Goal: Task Accomplishment & Management: Manage account settings

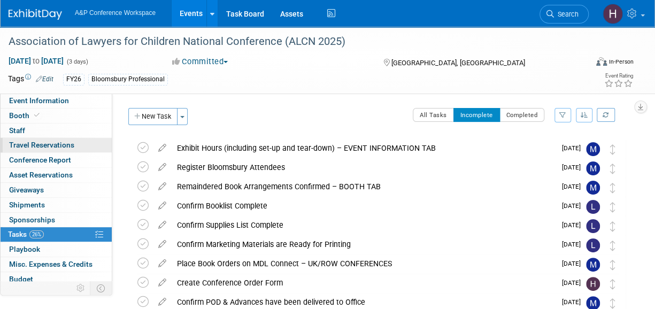
scroll to position [7, 0]
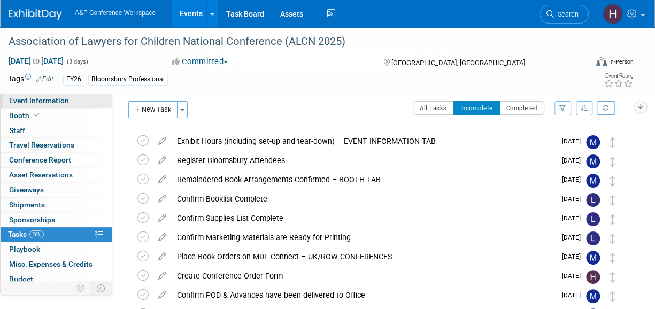
click at [41, 106] on link "Event Information" at bounding box center [56, 101] width 111 height 14
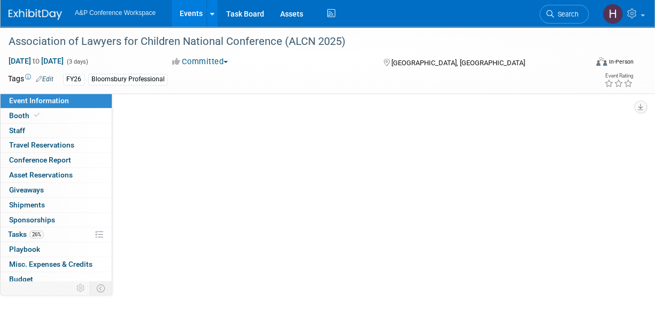
scroll to position [0, 0]
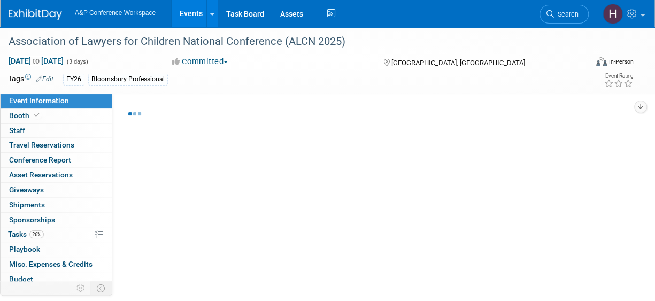
select select "Annual"
select select "Level 2"
select select "In-Person Booth"
select select "Law"
select select "Bloomsbury Professional"
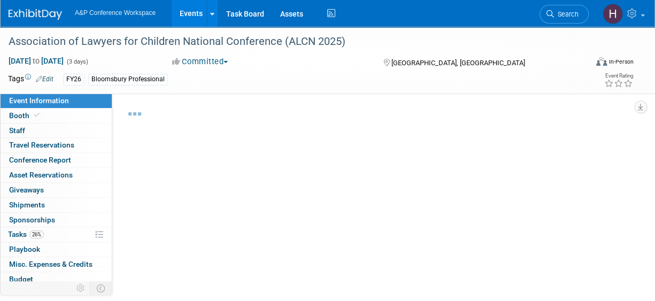
select select "[PERSON_NAME]"
select select "Networking/Commissioning"
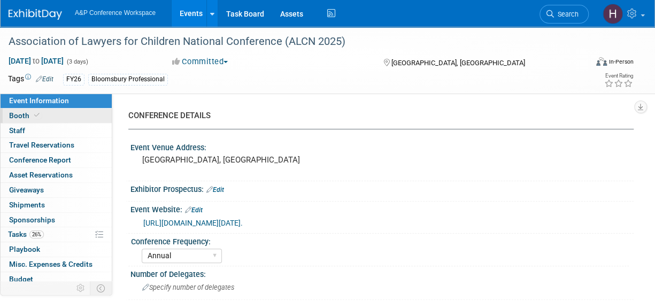
click at [42, 118] on link "Booth" at bounding box center [56, 115] width 111 height 14
select select "[PERSON_NAME]"
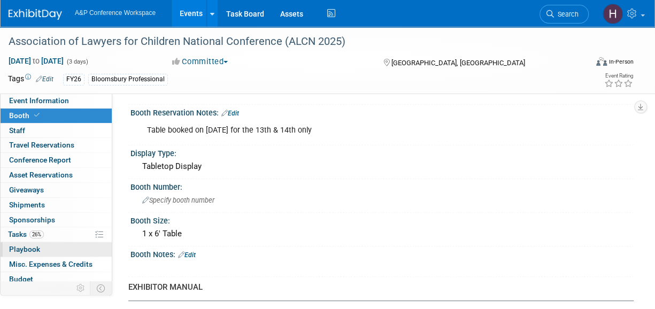
scroll to position [47, 0]
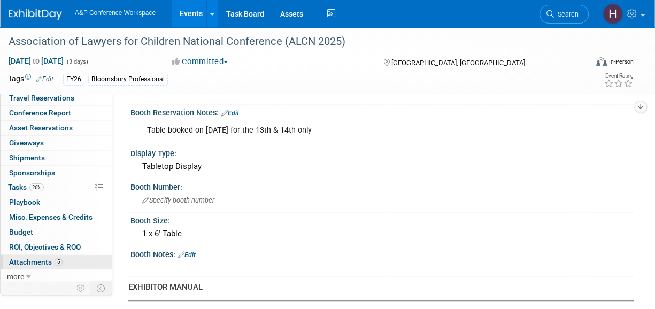
click at [39, 258] on span "Attachments 5" at bounding box center [35, 262] width 53 height 9
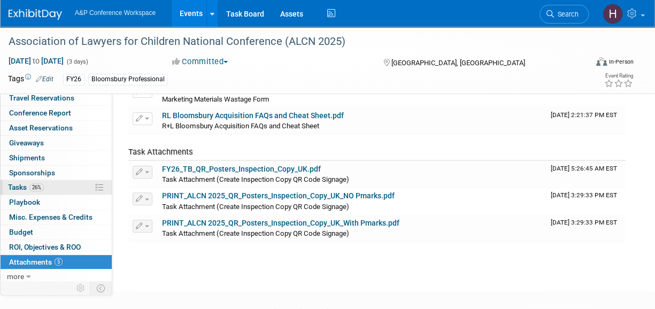
scroll to position [0, 0]
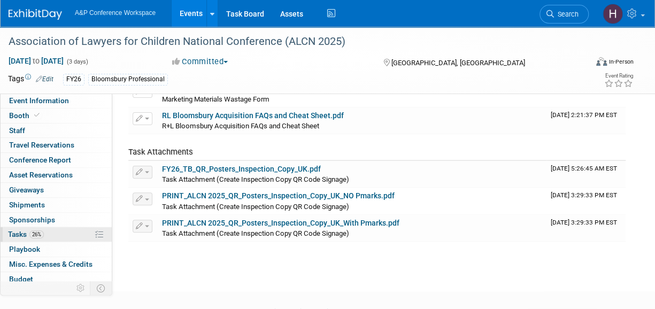
click at [40, 230] on span "26%" at bounding box center [36, 234] width 14 height 8
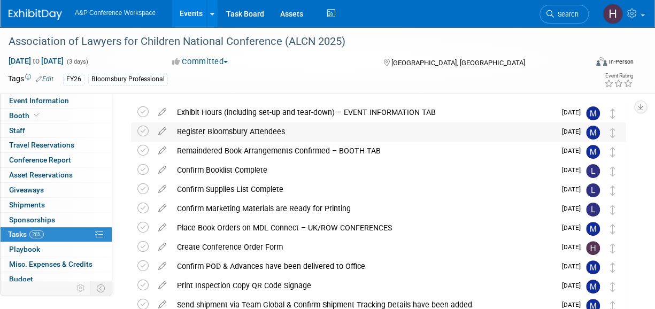
scroll to position [36, 0]
click at [243, 244] on div "Create Conference Order Form" at bounding box center [364, 246] width 384 height 18
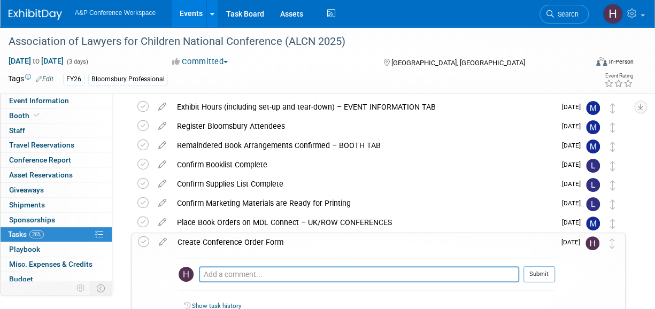
scroll to position [40, 0]
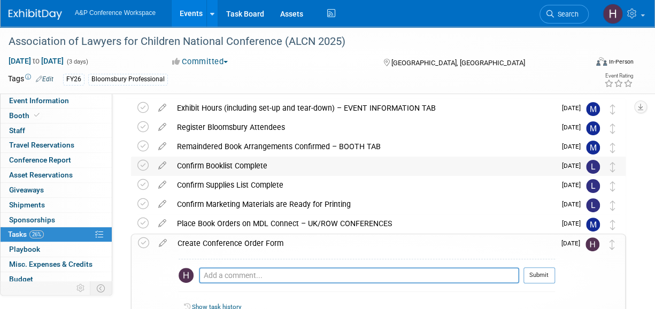
click at [277, 164] on div "Confirm Booklist Complete" at bounding box center [364, 166] width 384 height 18
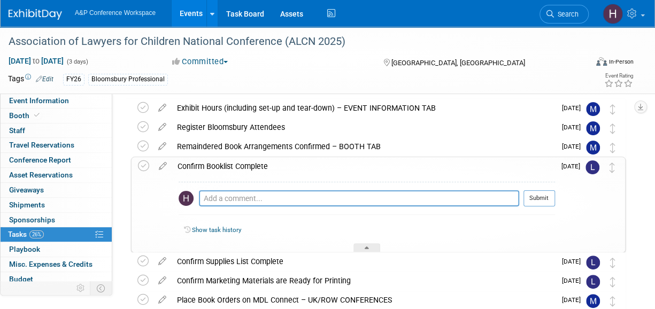
click at [592, 168] on img at bounding box center [592, 167] width 14 height 14
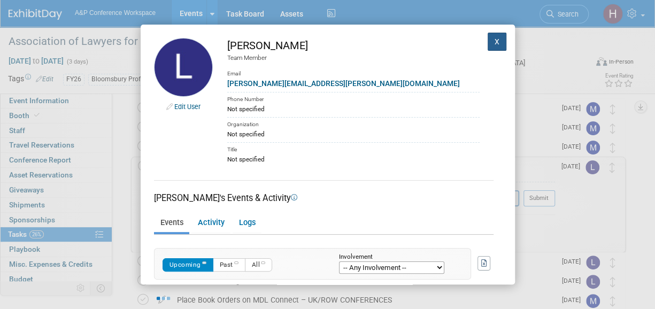
click at [487, 40] on button "X" at bounding box center [496, 42] width 19 height 18
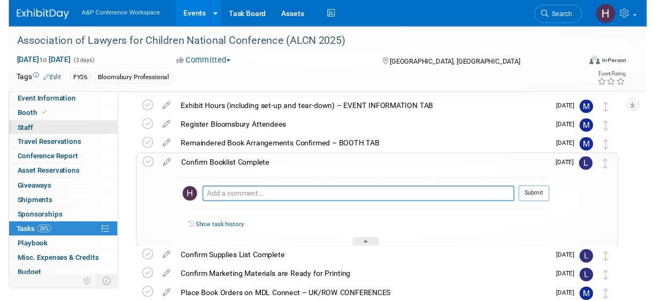
scroll to position [0, 0]
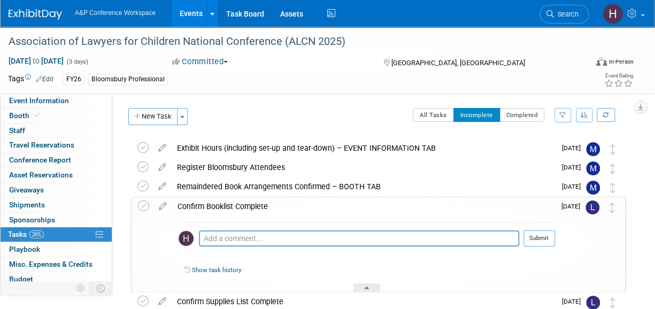
drag, startPoint x: 67, startPoint y: 102, endPoint x: 105, endPoint y: 120, distance: 42.8
click at [67, 102] on span "Event Information" at bounding box center [39, 100] width 60 height 9
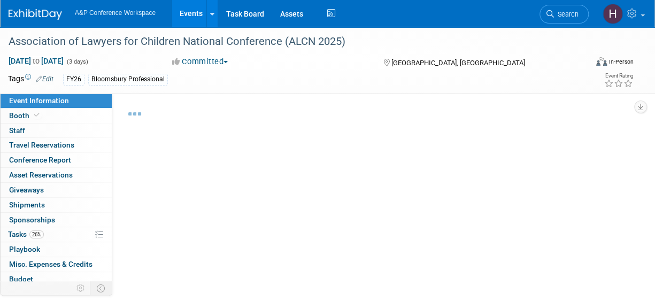
select select "Annual"
select select "Level 2"
select select "In-Person Booth"
select select "Law"
select select "Bloomsbury Professional"
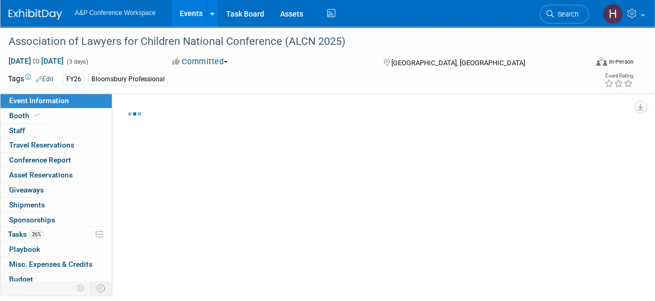
select select "[PERSON_NAME]"
select select "Networking/Commissioning"
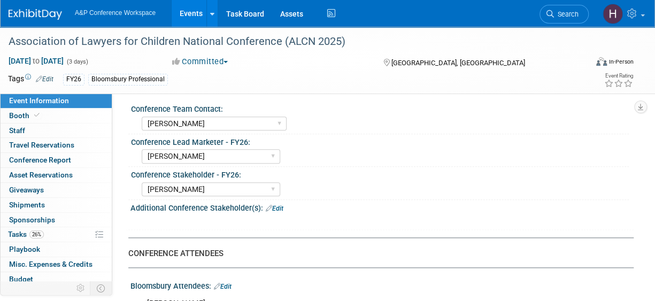
scroll to position [508, 0]
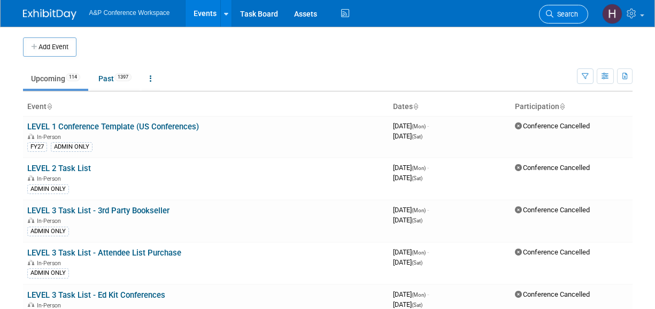
click at [547, 8] on link "Search" at bounding box center [563, 14] width 49 height 19
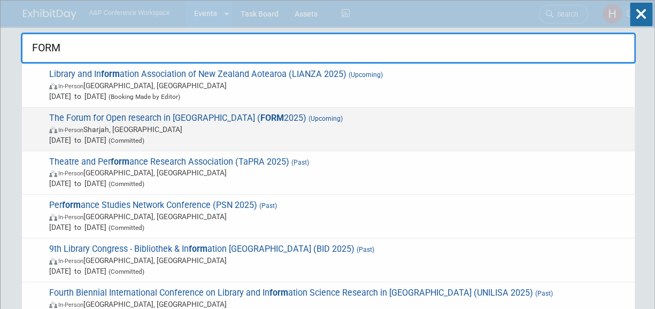
type input "FORM"
click at [383, 125] on span "In-Person Sharjah, United Arab Emirates" at bounding box center [339, 129] width 580 height 11
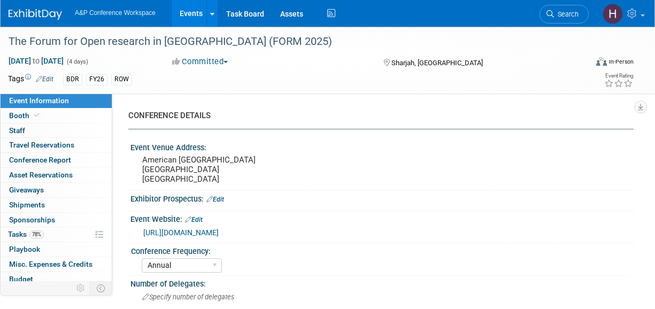
select select "Annual"
select select "Level 3"
select select "Program Advert"
select select "Libraries"
select select "Bloomsbury Digital Resources"
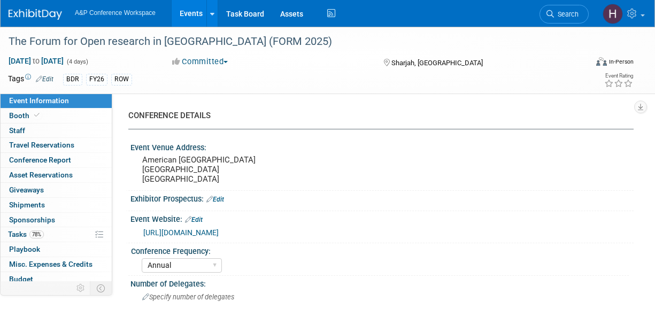
select select "[PERSON_NAME]"
select select "Open Access Awareness​"
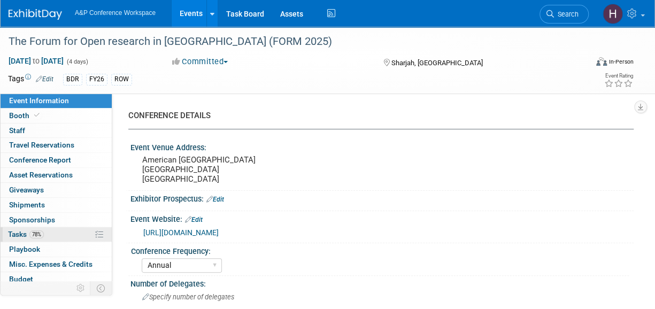
click at [43, 240] on link "78% Tasks 78%" at bounding box center [56, 234] width 111 height 14
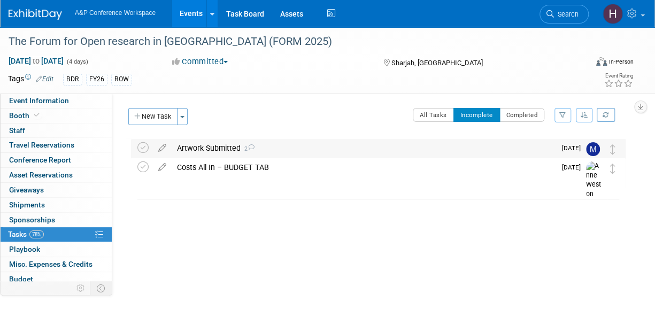
click at [223, 152] on div "Artwork Submitted 2" at bounding box center [364, 148] width 384 height 18
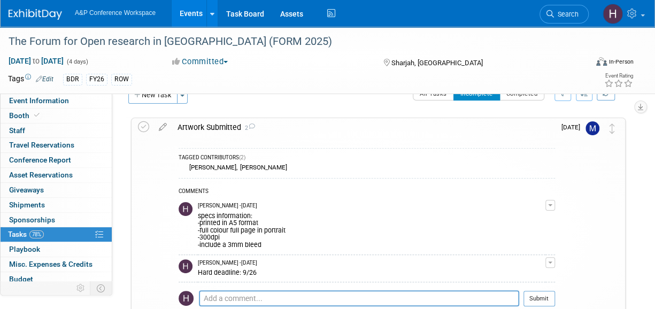
scroll to position [21, 0]
click at [565, 24] on li "Search" at bounding box center [563, 13] width 49 height 26
click at [565, 21] on link "Search" at bounding box center [563, 14] width 49 height 19
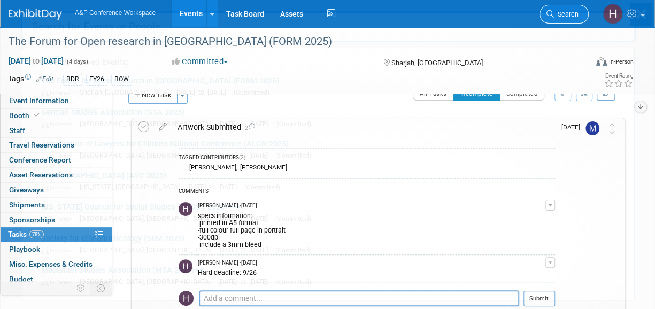
scroll to position [0, 0]
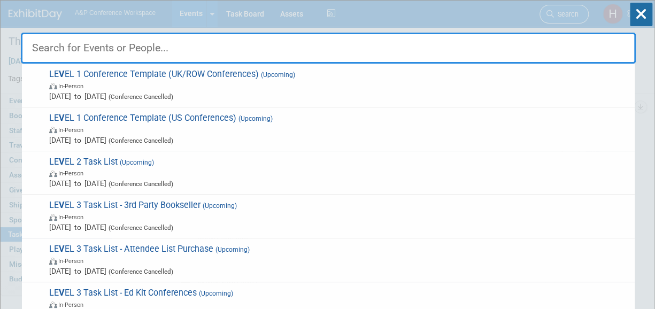
type input "V"
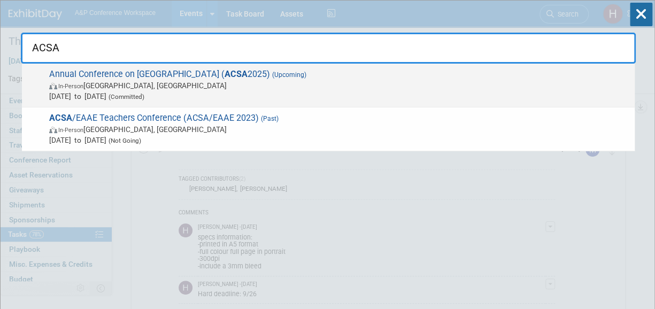
type input "ACSA"
click at [482, 72] on span "Annual Conference on South Asia ( ACSA 2025) (Upcoming) In-Person Madison, WI O…" at bounding box center [337, 85] width 583 height 33
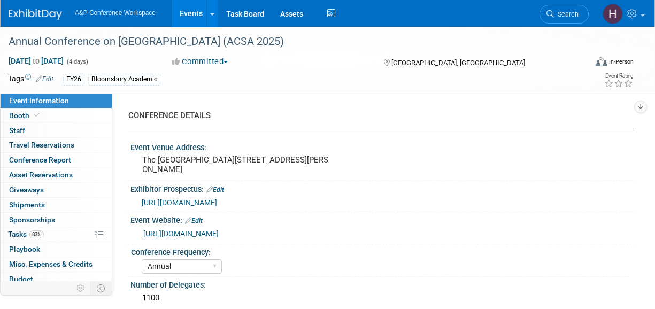
select select "Annual"
select select "Level 3"
select select "Program Advert"
select select "Asia Studies"
select select "Bloomsbury Academic"
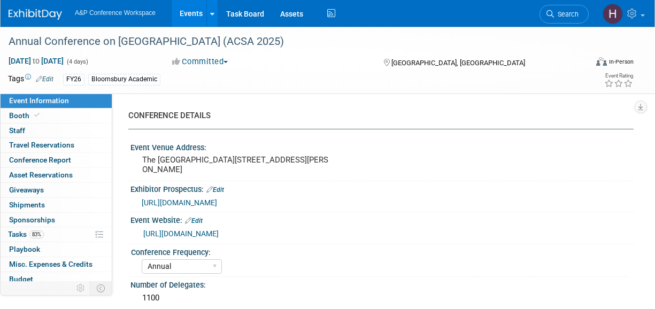
select select "[PERSON_NAME]"
select select "Brand/Subject Presence​"
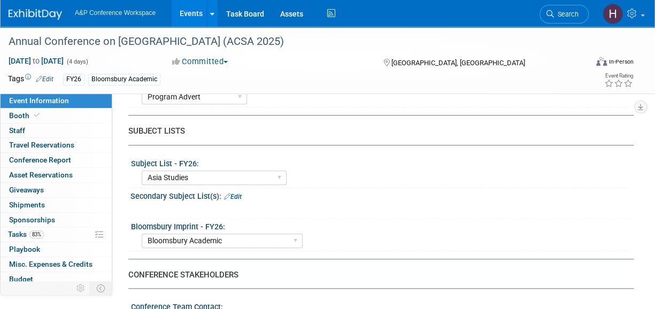
scroll to position [350, 0]
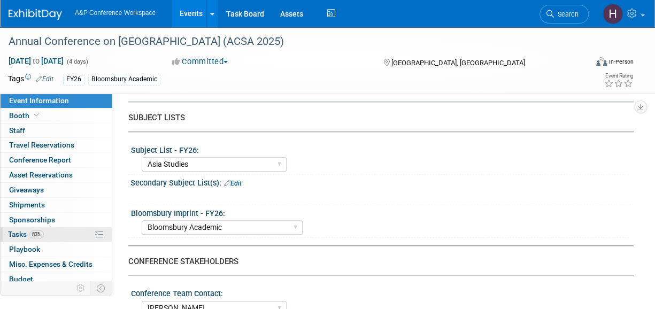
click at [9, 235] on span "Tasks 83%" at bounding box center [26, 234] width 36 height 9
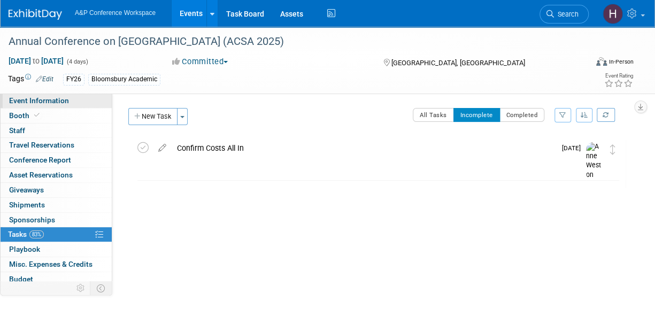
click at [29, 107] on link "Event Information" at bounding box center [56, 101] width 111 height 14
select select "Annual"
select select "Level 3"
select select "Program Advert"
select select "Asia Studies"
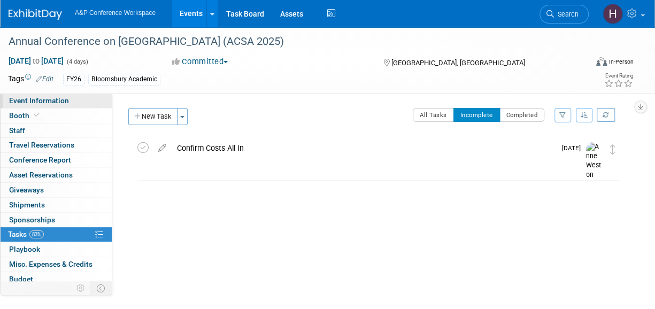
select select "Bloomsbury Academic"
select select "[PERSON_NAME]"
select select "Brand/Subject Presence​"
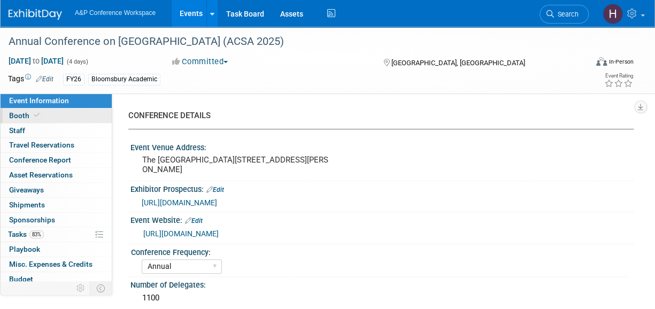
click at [29, 108] on link "Booth" at bounding box center [56, 115] width 111 height 14
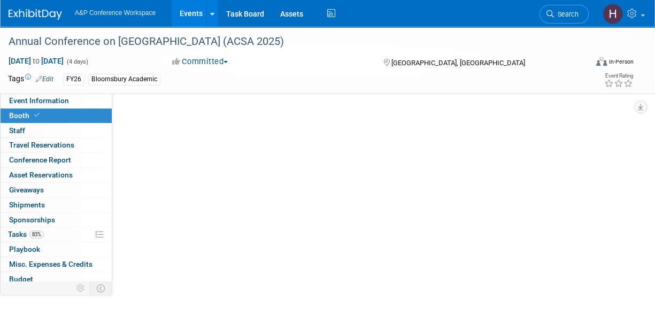
select select "CUAP"
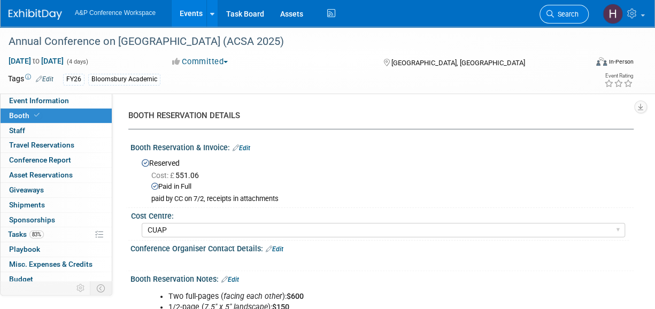
click at [572, 18] on link "Search" at bounding box center [563, 14] width 49 height 19
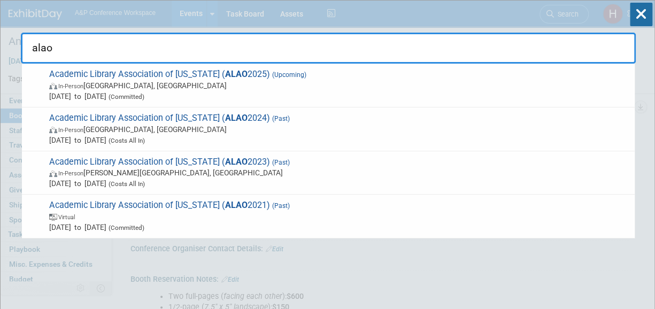
click at [502, 57] on input "alao" at bounding box center [328, 48] width 615 height 31
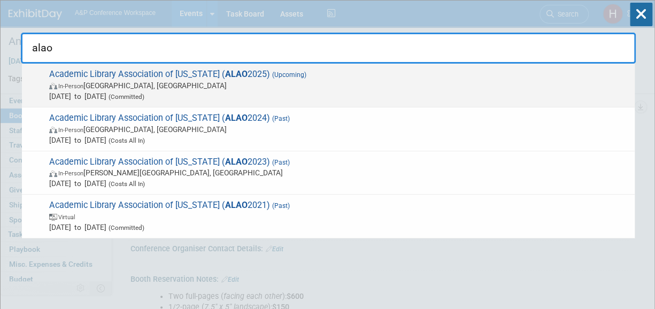
type input "alao"
click at [485, 74] on span "Academic Library Association of Ohio ( ALAO 2025) (Upcoming) In-Person Dublin, …" at bounding box center [337, 85] width 583 height 33
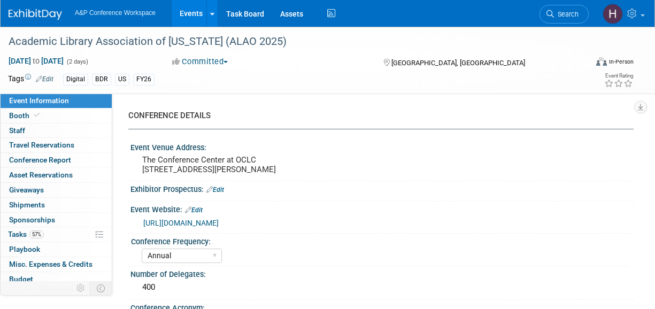
select select "Annual"
select select "Level 3"
select select "Sponsorship"
select select "Libraries"
select select "Bloomsbury Digital Resources"
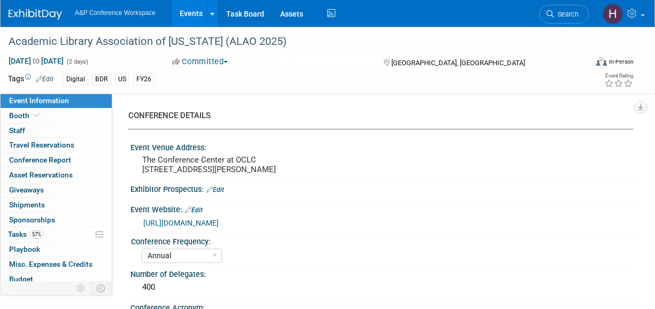
select select "[PERSON_NAME]"
select select "BDR Product Awareness and Trial Generation​"
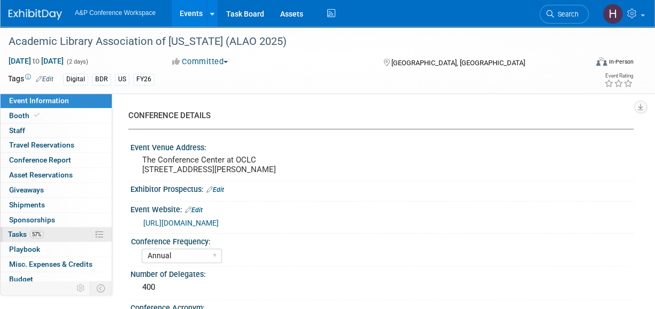
click at [76, 229] on link "57% Tasks 57%" at bounding box center [56, 234] width 111 height 14
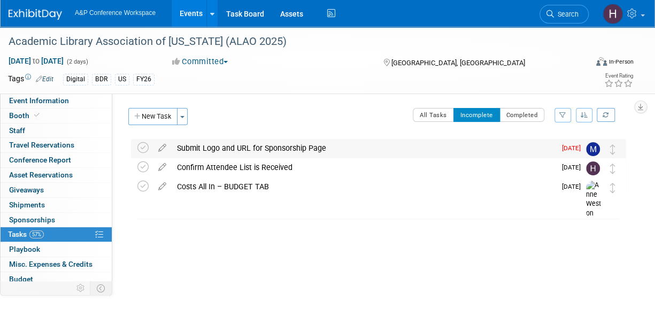
click at [214, 147] on div "Submit Logo and URL for Sponsorship Page" at bounding box center [364, 148] width 384 height 18
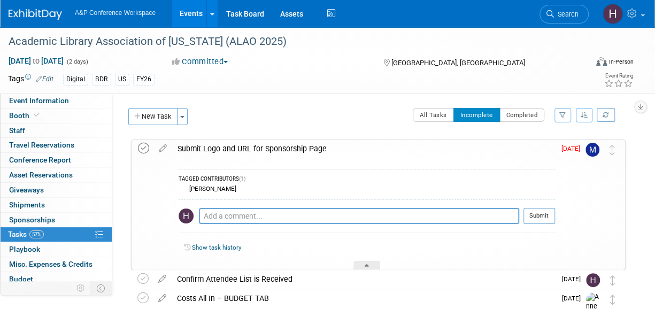
click at [143, 149] on icon at bounding box center [143, 148] width 11 height 11
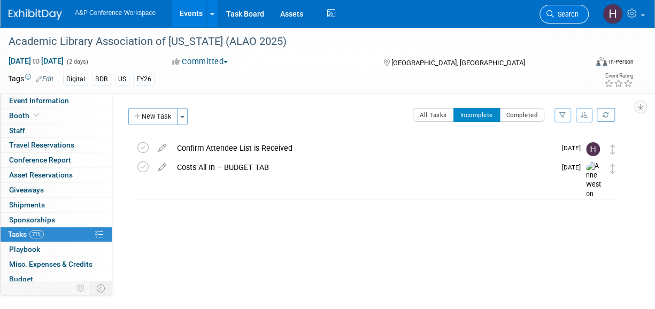
click at [556, 20] on link "Search" at bounding box center [563, 14] width 49 height 19
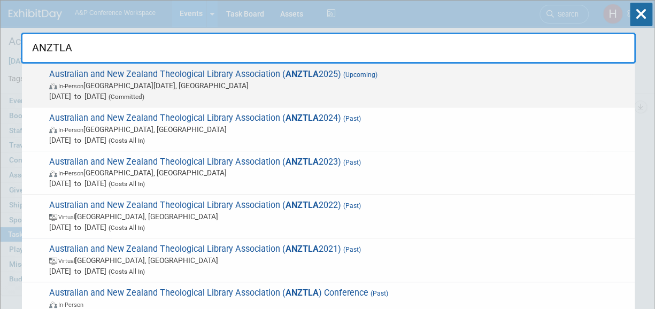
type input "ANZTLA"
click at [451, 94] on span "[DATE] to [DATE] (Committed)" at bounding box center [339, 96] width 580 height 11
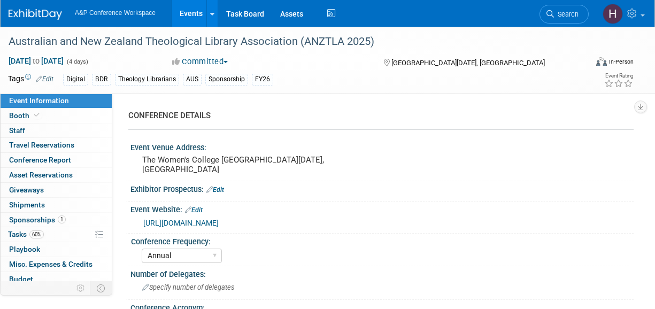
select select "Annual"
select select "Level 3"
select select "Sponsorship"
select select "Libraries"
select select "Bloomsbury Digital Resources"
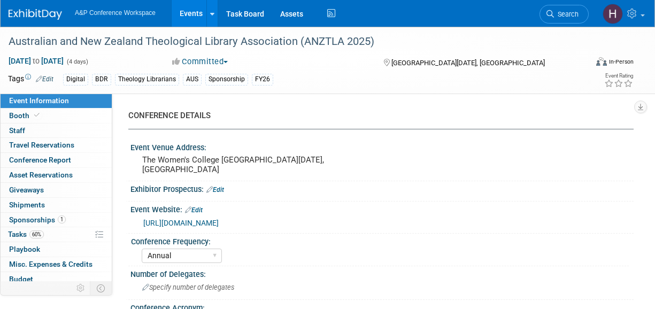
select select "[PERSON_NAME]"
select select "BDR Product Awareness and Trial Generation​"
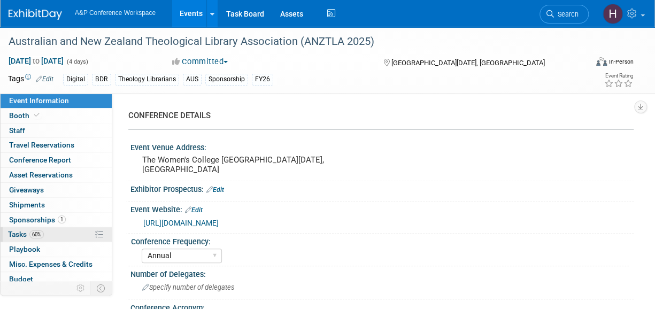
click at [55, 232] on link "60% Tasks 60%" at bounding box center [56, 234] width 111 height 14
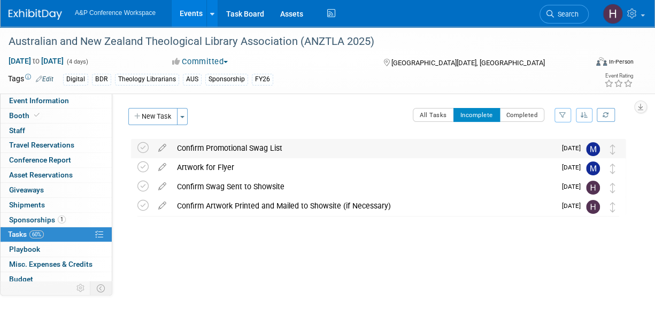
click at [311, 149] on div "Confirm Promotional Swag List" at bounding box center [364, 148] width 384 height 18
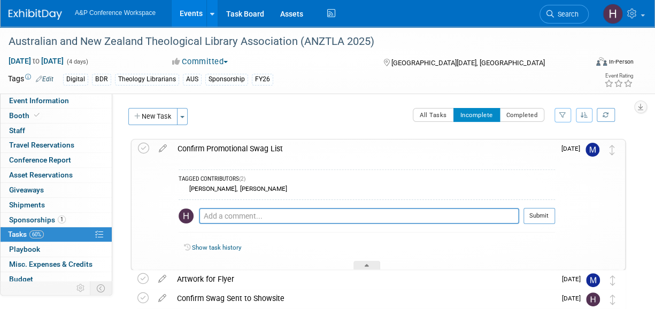
click at [591, 144] on img at bounding box center [592, 150] width 14 height 14
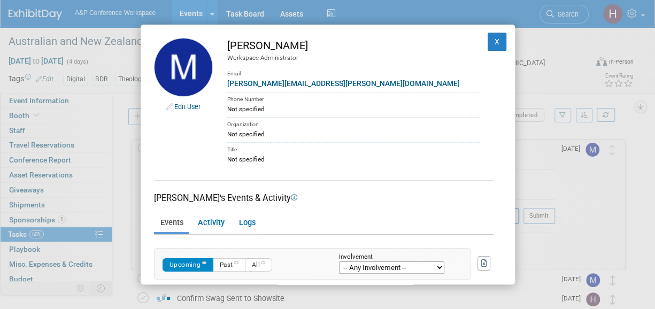
click at [490, 32] on div "Edit User Michelle Kelly Workspace Administrator Email Michelle.Kelly@bloomsbur…" at bounding box center [328, 155] width 374 height 260
click at [491, 36] on button "X" at bounding box center [496, 42] width 19 height 18
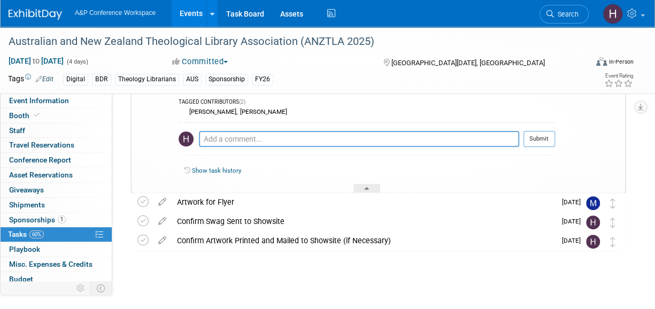
scroll to position [77, 0]
click at [574, 17] on span "Search" at bounding box center [566, 14] width 25 height 8
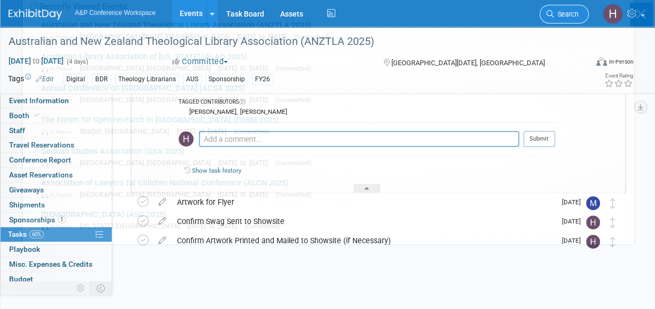
scroll to position [0, 0]
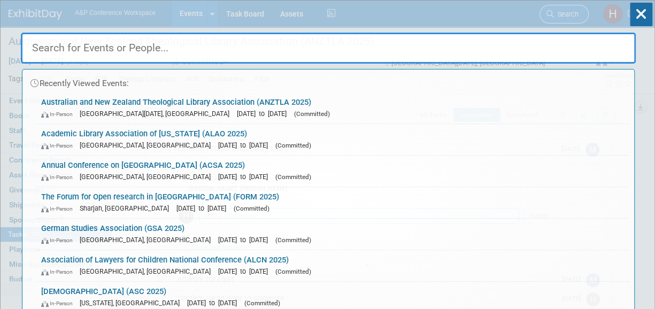
type input "r"
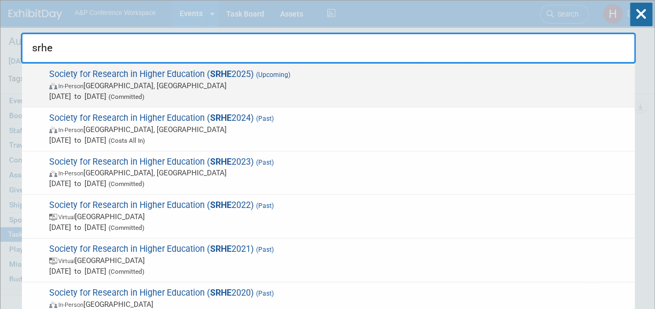
type input "srhe"
click at [514, 70] on span "Society for Research in Higher Education ( SRHE 2025) (Upcoming) In-Person Engl…" at bounding box center [337, 85] width 583 height 33
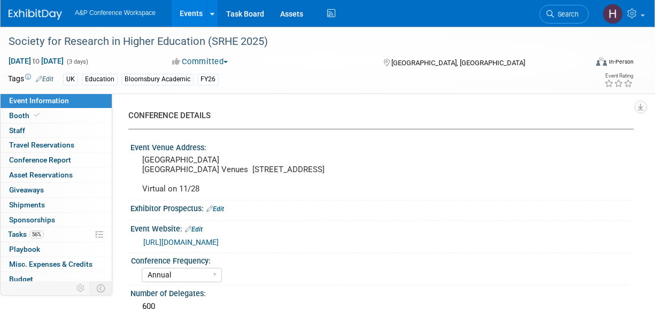
select select "Annual"
select select "Level 3"
select select "Sponsorship"
select select "Education"
select select "Bloomsbury Academic"
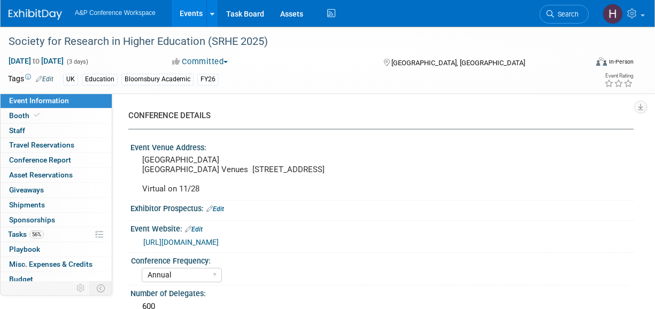
select select "[PERSON_NAME]"
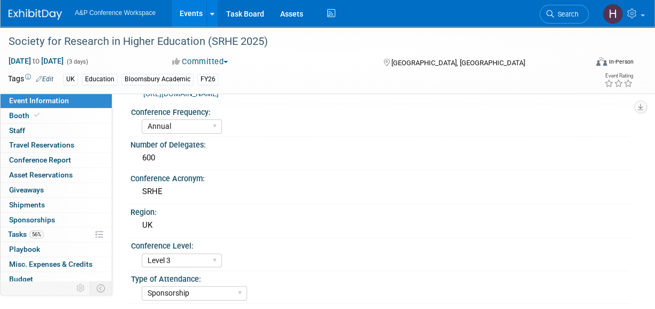
scroll to position [76, 0]
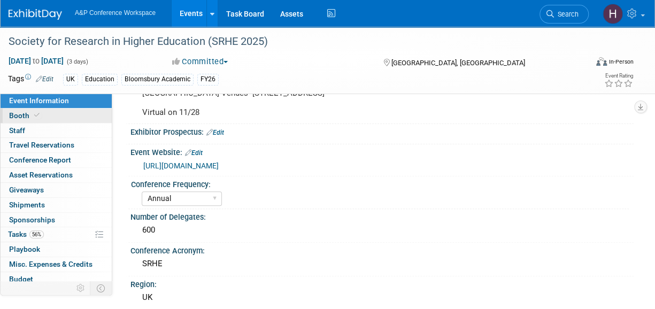
click at [48, 117] on link "Booth" at bounding box center [56, 115] width 111 height 14
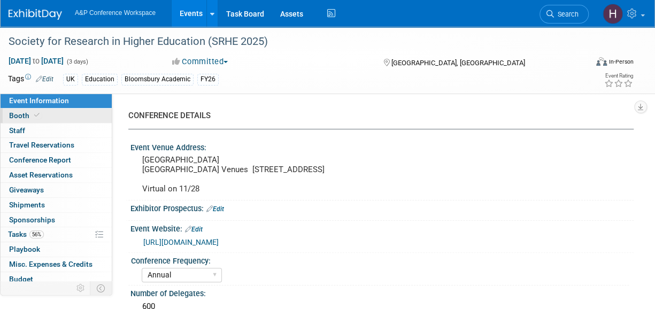
select select "COBA"
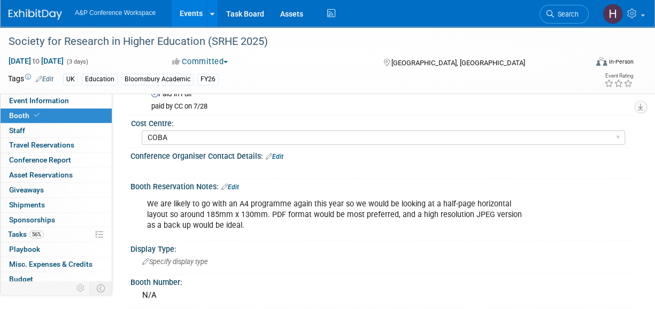
scroll to position [94, 0]
click at [571, 21] on link "Search" at bounding box center [563, 14] width 49 height 19
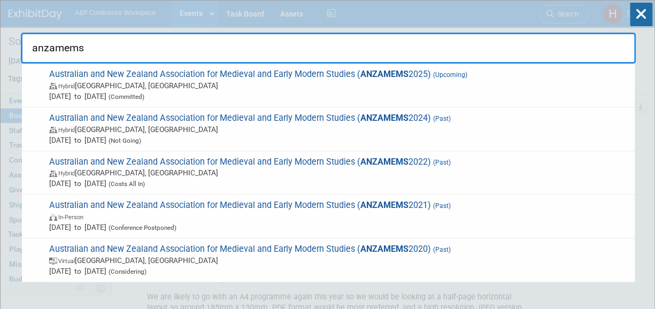
click at [534, 63] on input "anzamems" at bounding box center [328, 48] width 615 height 31
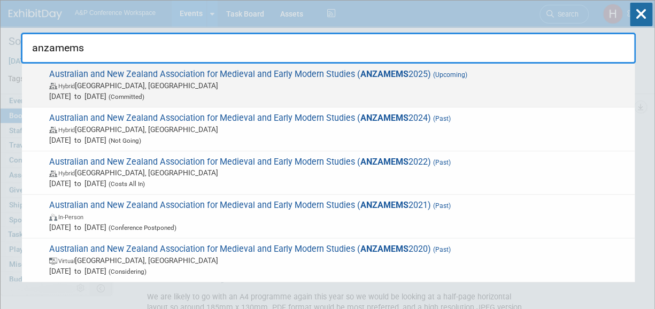
type input "anzamems"
click at [520, 73] on span "Australian and New Zealand Association for Medieval and Early Modern Studies ( …" at bounding box center [337, 85] width 583 height 33
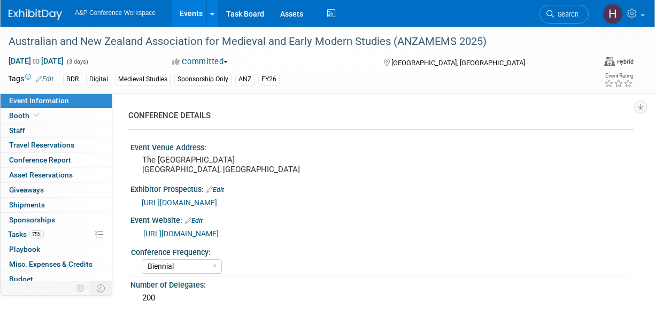
select select "Biennial"
select select "Level 3"
select select "Sponsorship"
select select "Libraries"
select select "Bloomsbury Digital Resources"
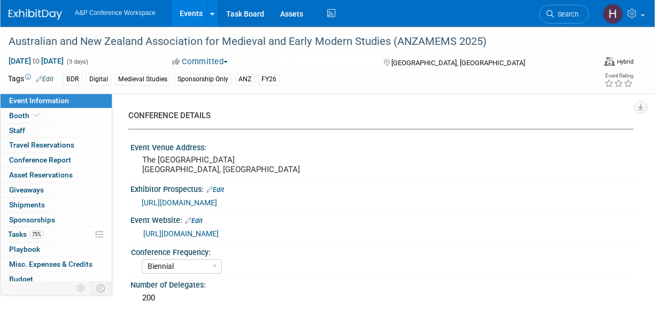
select select "[PERSON_NAME]"
select select "BDR Product Awareness and Trial Generation​"
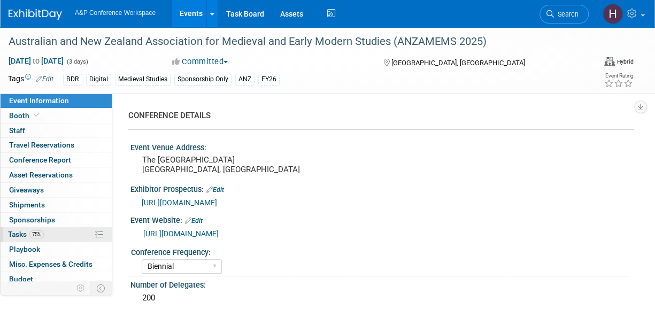
click at [58, 234] on link "75% Tasks 75%" at bounding box center [56, 234] width 111 height 14
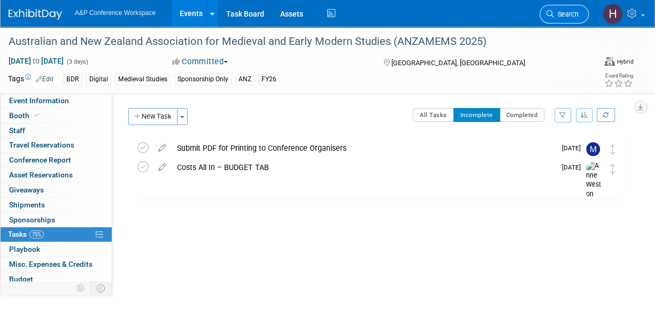
click at [571, 11] on span "Search" at bounding box center [566, 14] width 25 height 8
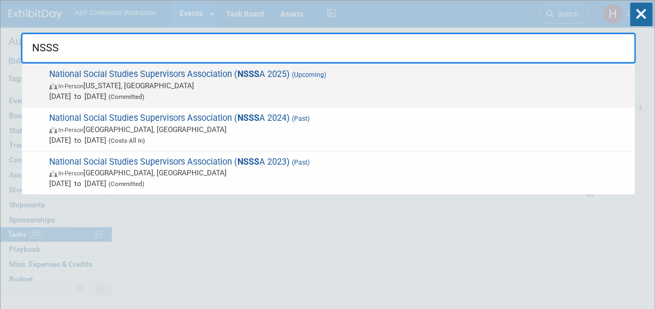
type input "NSSS"
click at [456, 69] on span "National Social Studies Supervisors Association ( NSSS A 2025) (Upcoming) In-Pe…" at bounding box center [337, 85] width 583 height 33
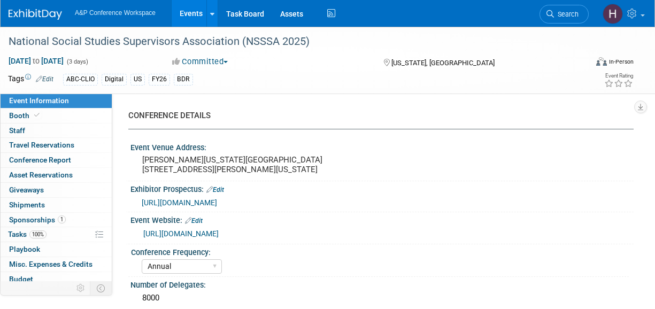
select select "Annual"
select select "Level 3"
select select "Sponsorship"
select select "Schools"
select select "Bloomsbury Digital Resources"
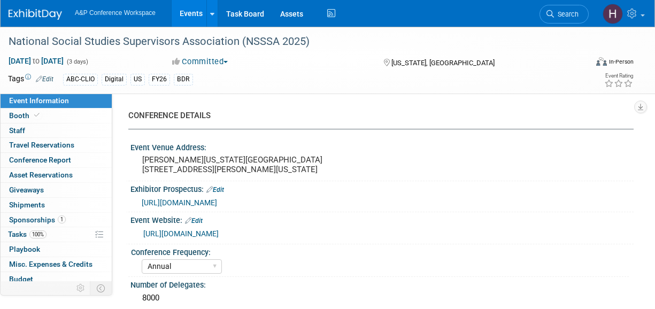
select select "[PERSON_NAME]"
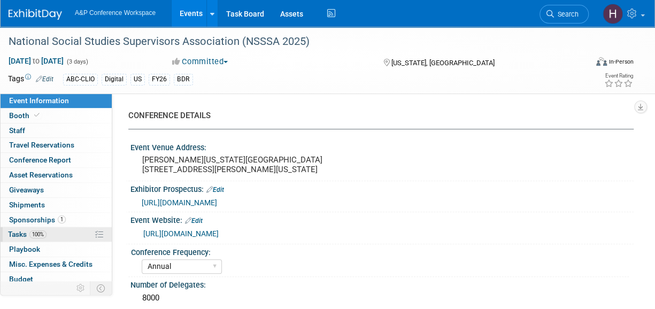
click at [62, 234] on link "100% Tasks 100%" at bounding box center [56, 234] width 111 height 14
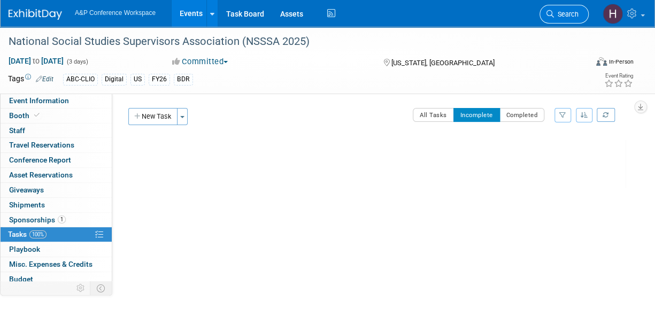
click at [552, 11] on icon at bounding box center [549, 13] width 7 height 7
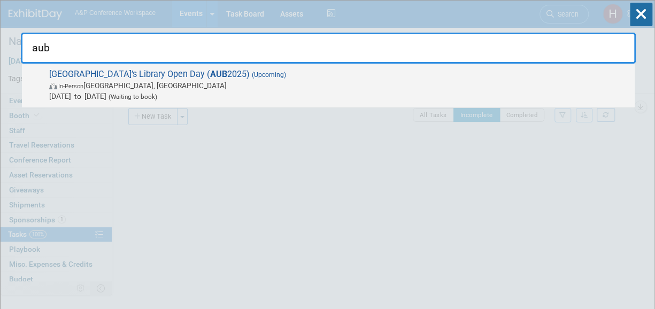
type input "aub"
click at [470, 92] on span "Jan 30, 2026 to Jan 30, 2026 (Waiting to book)" at bounding box center [339, 96] width 580 height 11
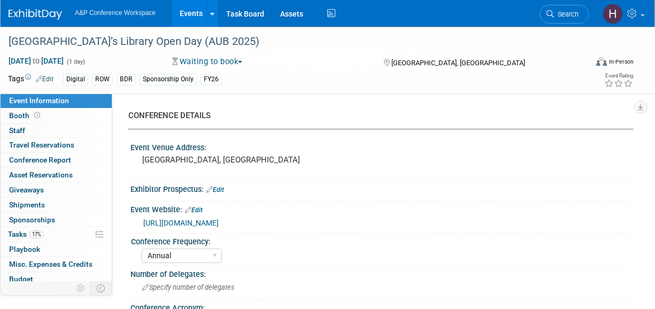
select select "Annual"
select select "Level 3"
select select "Sponsorship"
select select "Libraries"
select select "Bloomsbury Digital Resources"
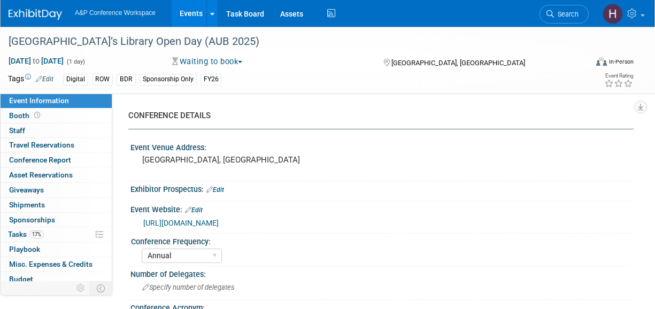
select select "[PERSON_NAME]"
select select "BDR Product Awareness and Trial Generation​"
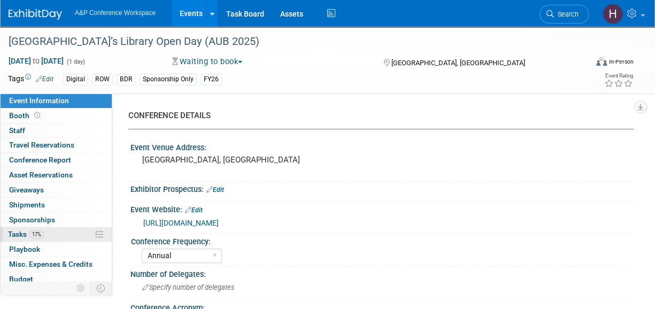
click at [54, 229] on link "17% Tasks 17%" at bounding box center [56, 234] width 111 height 14
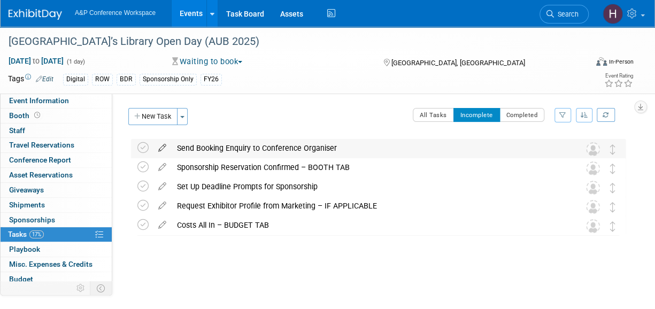
click at [160, 144] on icon at bounding box center [162, 145] width 19 height 13
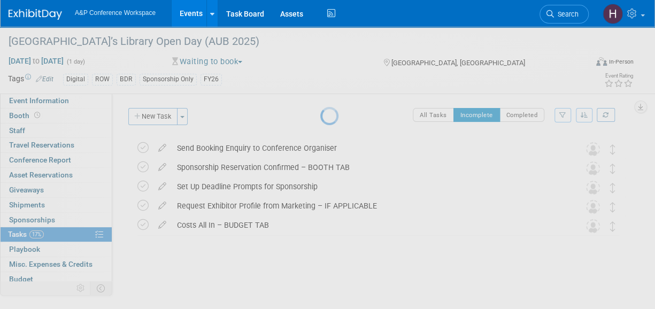
select select "8"
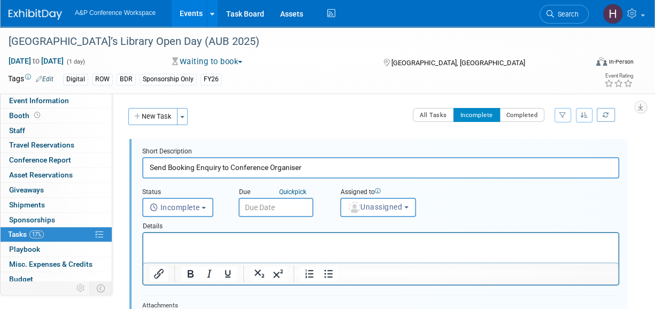
scroll to position [25, 0]
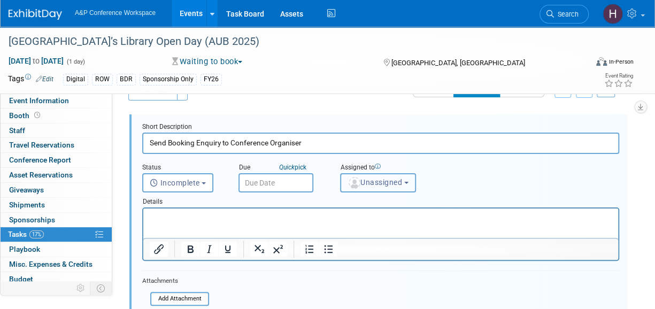
click at [369, 179] on span "Unassigned" at bounding box center [374, 182] width 55 height 9
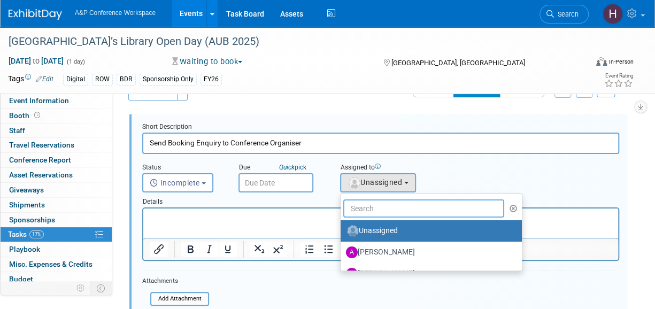
click at [374, 212] on input "text" at bounding box center [423, 208] width 161 height 18
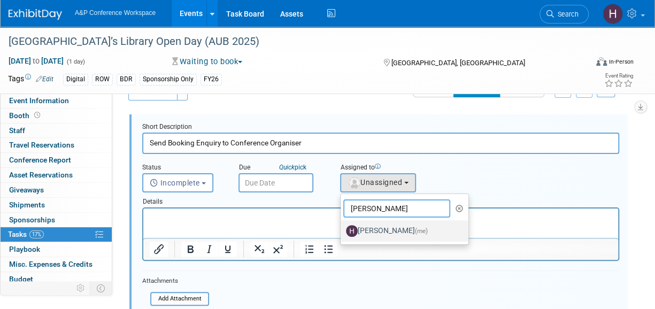
type input "hannah"
click at [377, 238] on label "Hannah Siegel (me)" at bounding box center [402, 230] width 112 height 17
click at [342, 233] on input "Hannah Siegel (me)" at bounding box center [338, 229] width 7 height 7
select select "f47d5110-dff9-4952-99f5-c640fdae2d00"
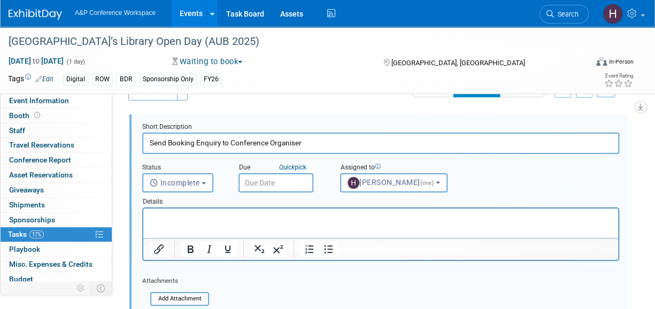
click at [264, 185] on input "text" at bounding box center [275, 182] width 75 height 19
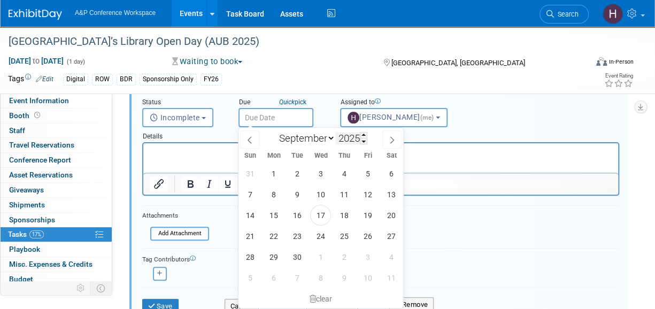
scroll to position [91, 0]
click at [361, 236] on span "26" at bounding box center [367, 234] width 21 height 21
type input "Sep 26, 2025"
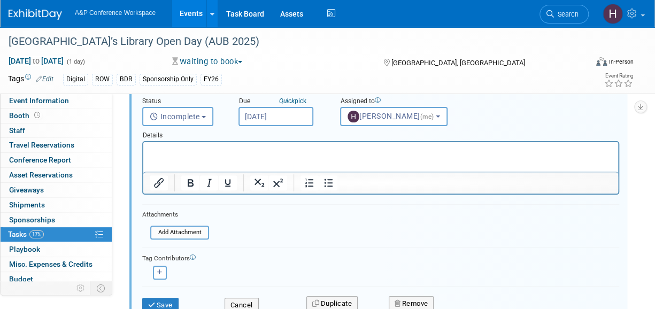
scroll to position [126, 0]
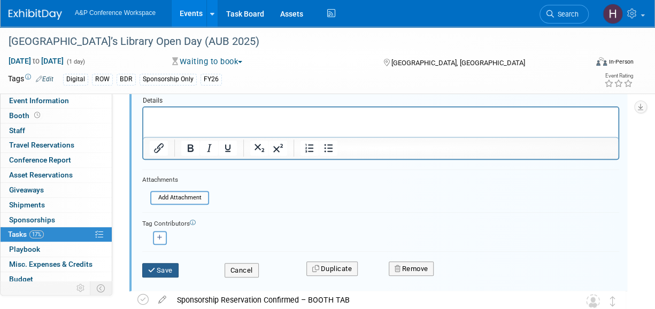
click at [165, 268] on button "Save" at bounding box center [160, 270] width 36 height 15
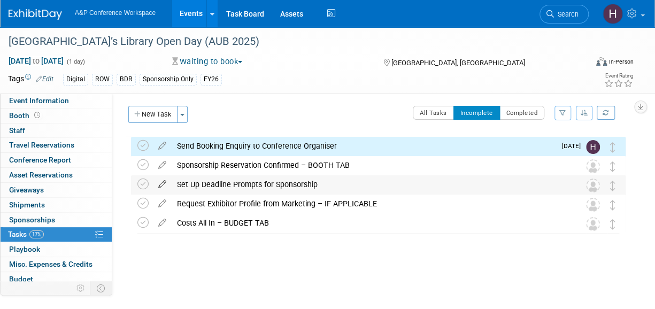
scroll to position [3, 0]
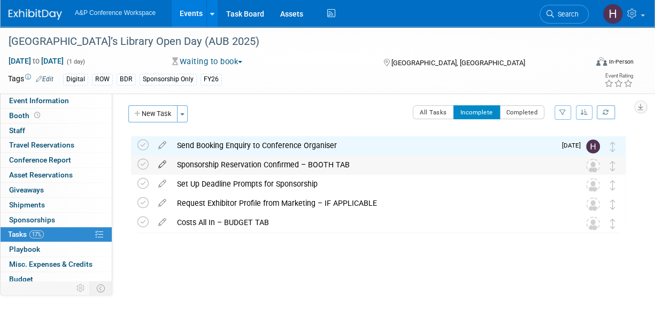
click at [159, 162] on icon at bounding box center [162, 162] width 19 height 13
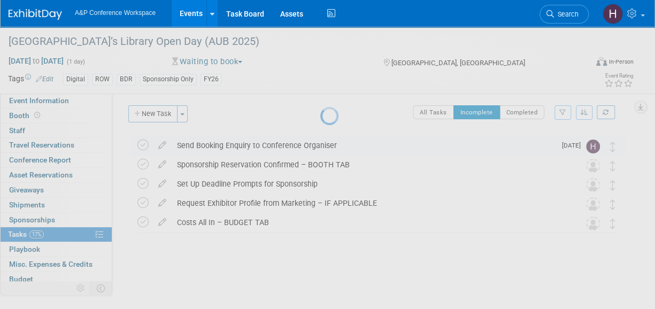
select select "8"
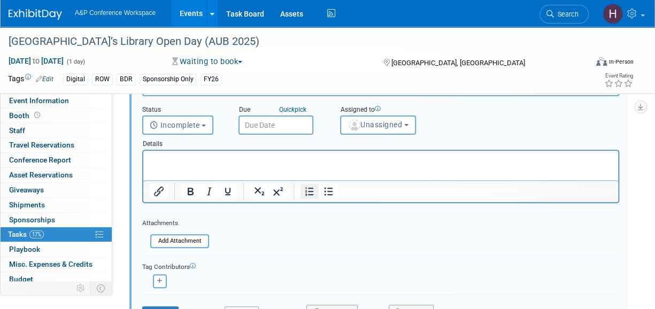
scroll to position [105, 0]
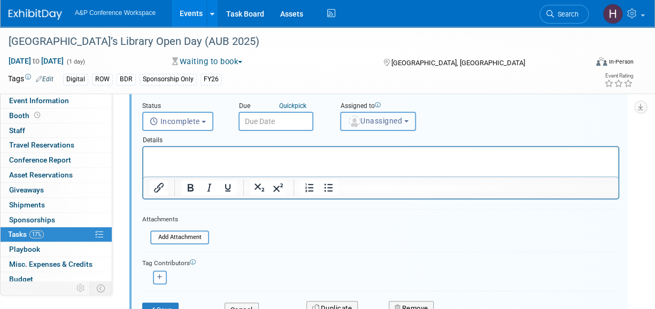
click at [363, 125] on span "Unassigned" at bounding box center [374, 121] width 55 height 9
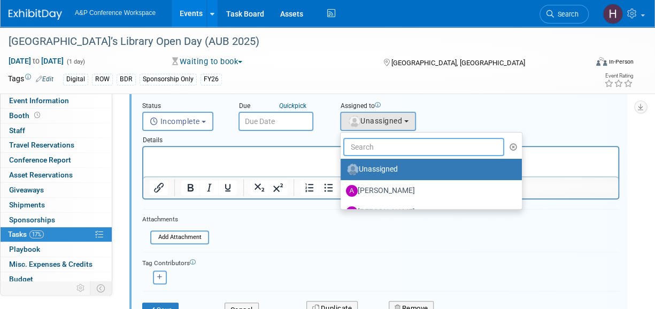
click at [365, 141] on input "text" at bounding box center [423, 147] width 161 height 18
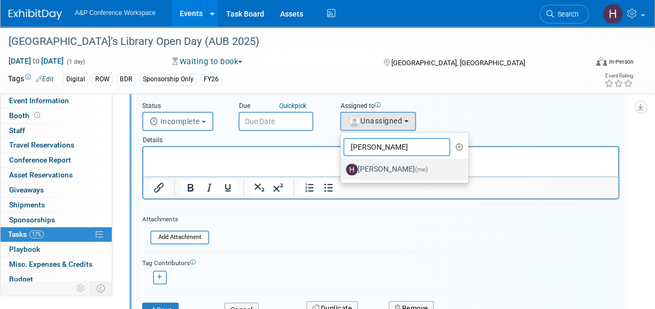
type input "hannah"
click at [367, 159] on link "Hannah Siegel (me)" at bounding box center [404, 169] width 128 height 21
click at [361, 165] on label "Hannah Siegel (me)" at bounding box center [402, 169] width 112 height 17
click at [342, 165] on input "Hannah Siegel (me)" at bounding box center [338, 168] width 7 height 7
select select "f47d5110-dff9-4952-99f5-c640fdae2d00"
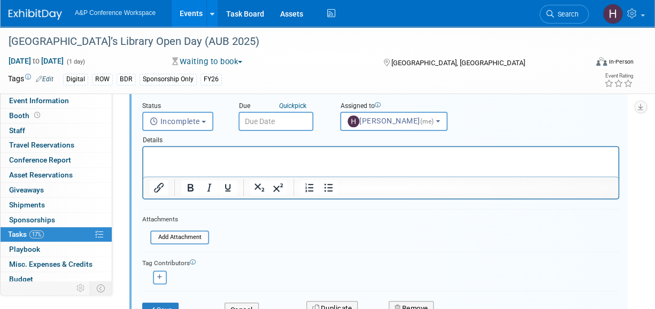
click at [281, 130] on body "A&P Conference Workspace Events Add Event Bulk Upload Events Shareable Event Bo…" at bounding box center [327, 49] width 655 height 309
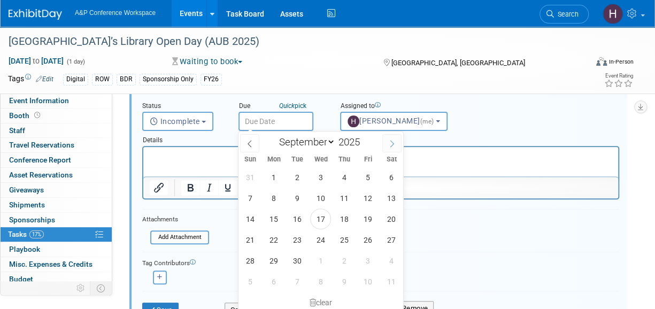
click at [394, 145] on icon at bounding box center [391, 143] width 7 height 7
select select "10"
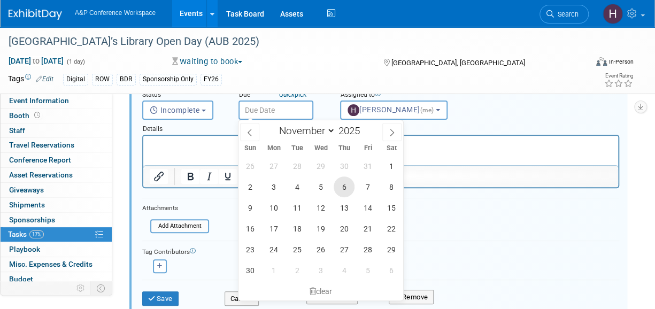
drag, startPoint x: 348, startPoint y: 183, endPoint x: 338, endPoint y: 190, distance: 12.3
click at [338, 190] on span "6" at bounding box center [344, 186] width 21 height 21
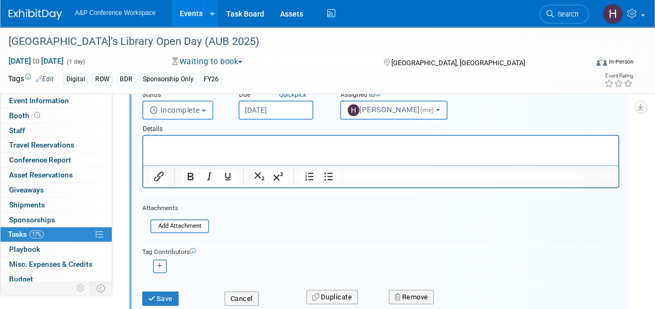
click at [338, 190] on form "Short Description Sponsorship Reservation Confirmed – BOOTH TAB Status <i class…" at bounding box center [380, 183] width 493 height 267
click at [277, 111] on input "Nov 6, 2025" at bounding box center [275, 109] width 75 height 19
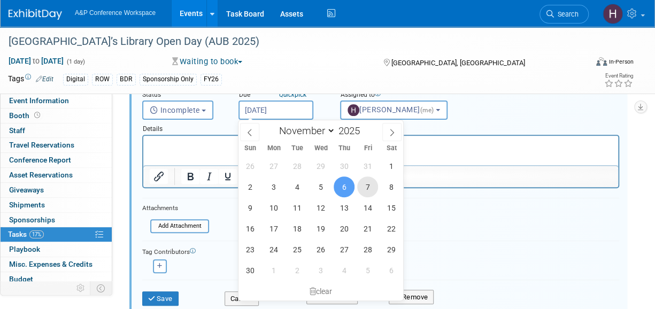
click at [365, 189] on span "7" at bounding box center [367, 186] width 21 height 21
type input "Nov 7, 2025"
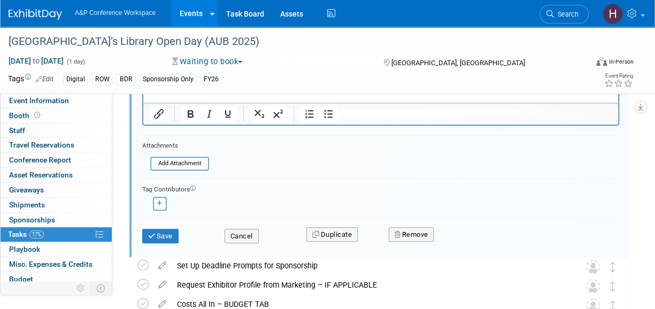
scroll to position [180, 0]
click at [154, 236] on icon "submit" at bounding box center [152, 235] width 9 height 7
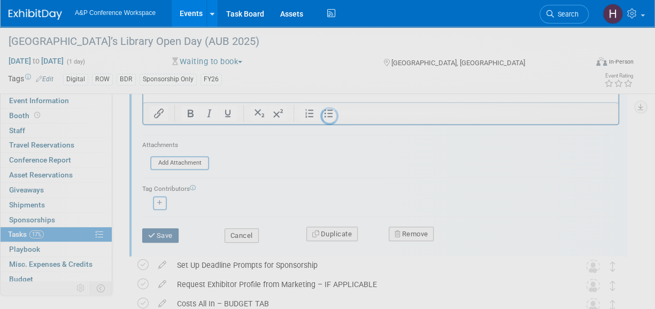
click at [320, 236] on div at bounding box center [327, 154] width 15 height 309
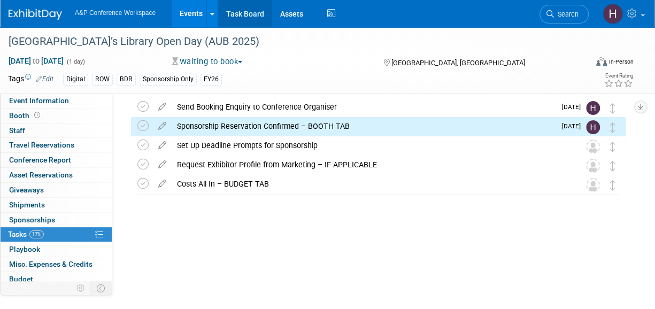
scroll to position [41, 0]
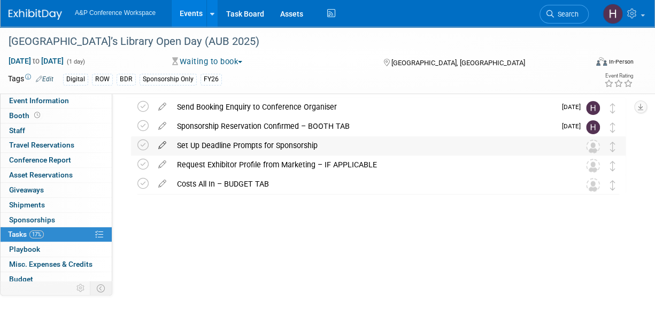
click at [162, 142] on icon at bounding box center [162, 142] width 19 height 13
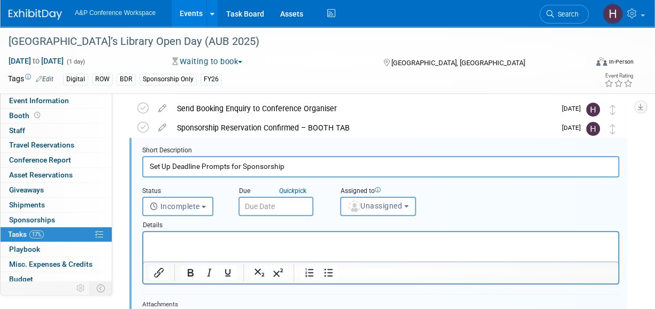
scroll to position [20, 0]
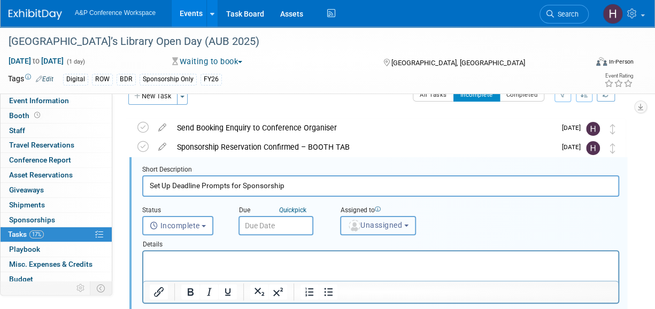
click at [378, 231] on button "Unassigned" at bounding box center [378, 225] width 76 height 19
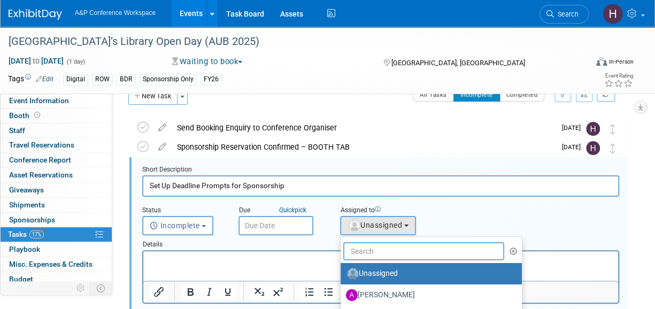
click at [374, 247] on input "text" at bounding box center [423, 251] width 161 height 18
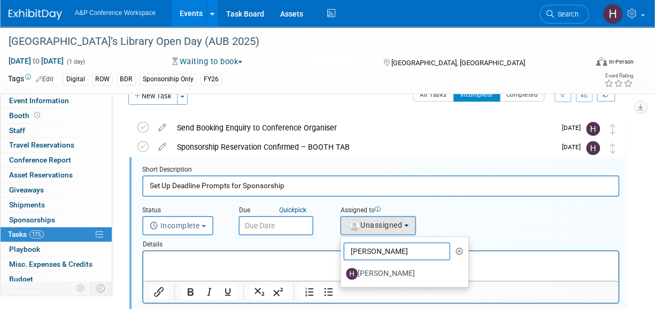
type input "hannah"
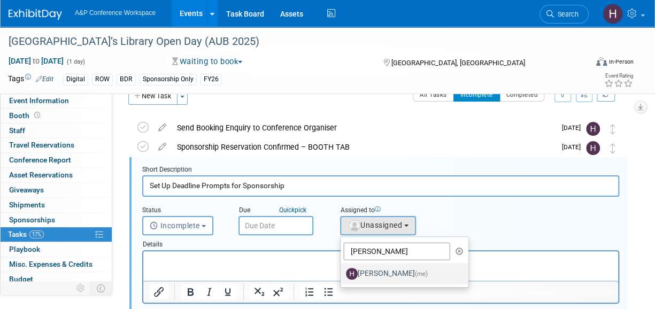
click at [366, 274] on label "Hannah Siegel (me)" at bounding box center [402, 273] width 112 height 17
click at [342, 274] on input "Hannah Siegel (me)" at bounding box center [338, 272] width 7 height 7
select select "f47d5110-dff9-4952-99f5-c640fdae2d00"
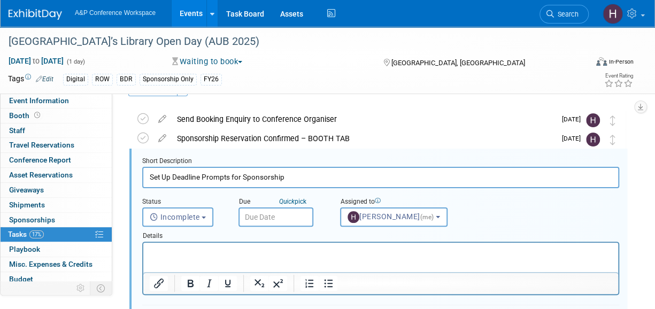
scroll to position [29, 0]
click at [285, 217] on input "text" at bounding box center [275, 216] width 75 height 19
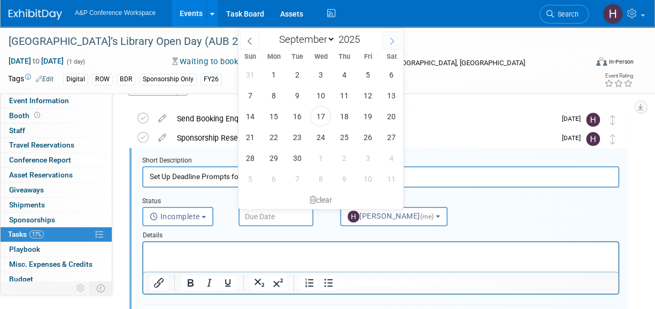
click at [391, 43] on icon at bounding box center [391, 40] width 7 height 7
select select "10"
click at [361, 114] on span "14" at bounding box center [367, 116] width 21 height 21
type input "Nov 14, 2025"
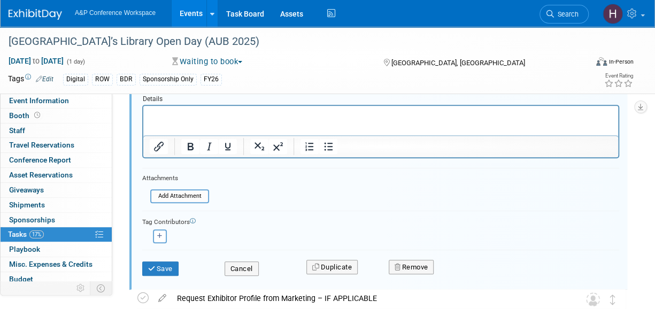
scroll to position [165, 0]
click at [168, 268] on button "Save" at bounding box center [160, 269] width 36 height 15
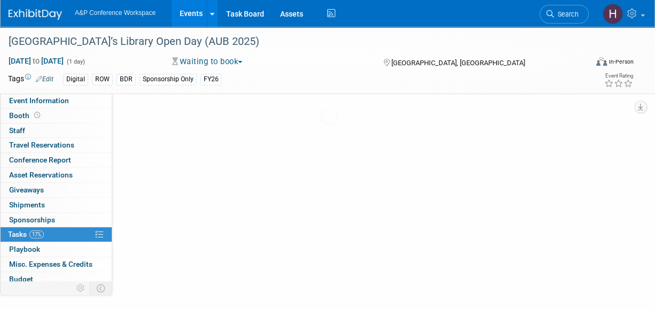
scroll to position [41, 0]
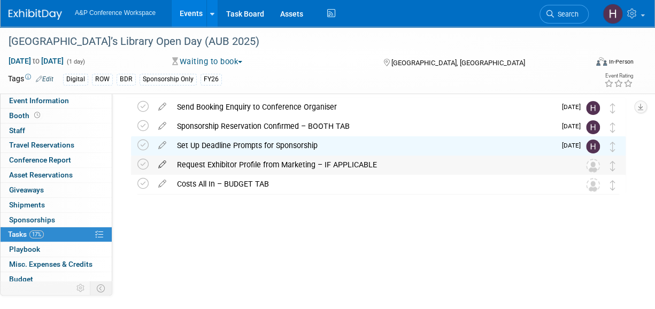
click at [162, 161] on icon at bounding box center [162, 162] width 19 height 13
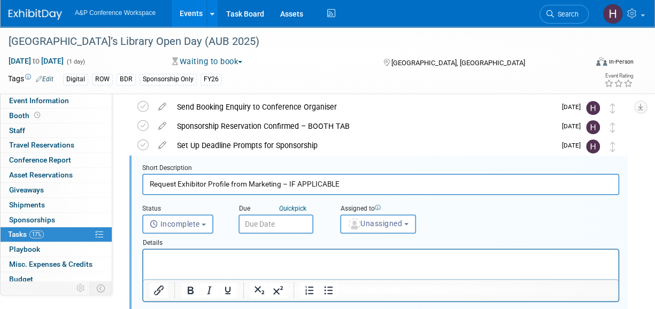
scroll to position [40, 0]
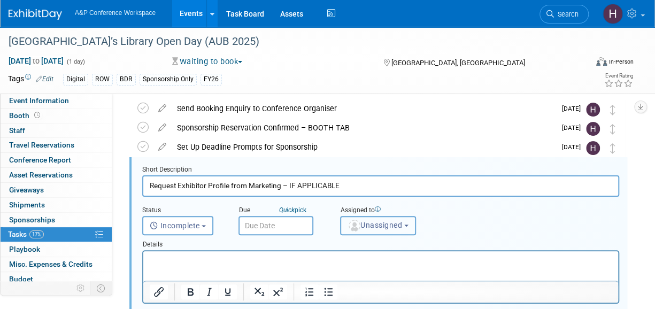
click at [369, 216] on button "Unassigned" at bounding box center [378, 225] width 76 height 19
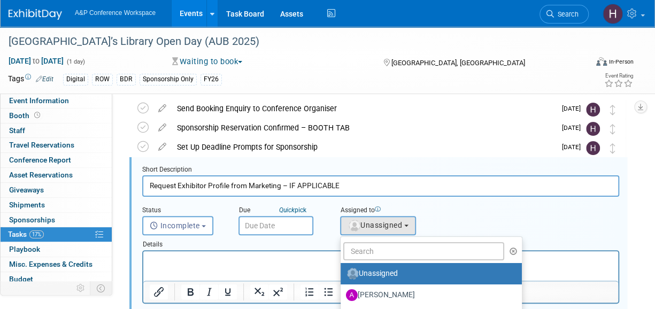
click at [368, 238] on ul "Unassigned Abbie Walker Abby Somers Abigail Lane Abigail Larkin Al Bell Alex Ki…" at bounding box center [431, 274] width 182 height 77
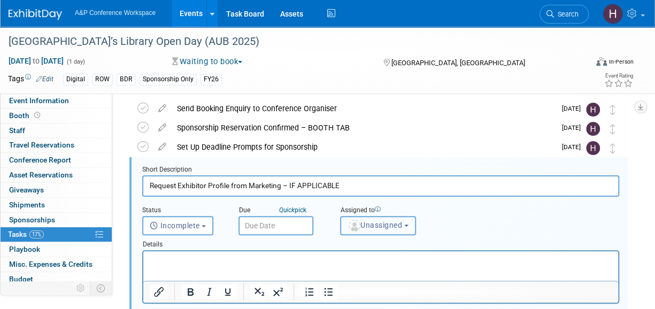
click at [366, 225] on span "Unassigned" at bounding box center [374, 225] width 55 height 9
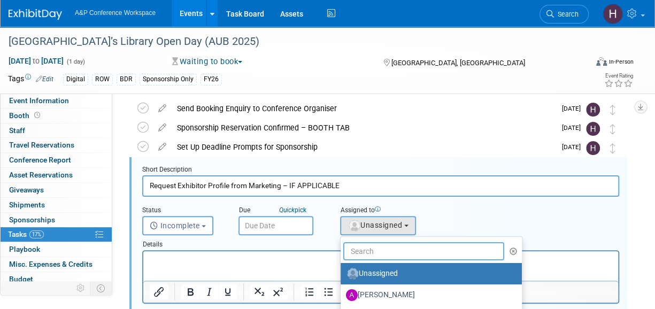
click at [364, 244] on input "text" at bounding box center [423, 251] width 161 height 18
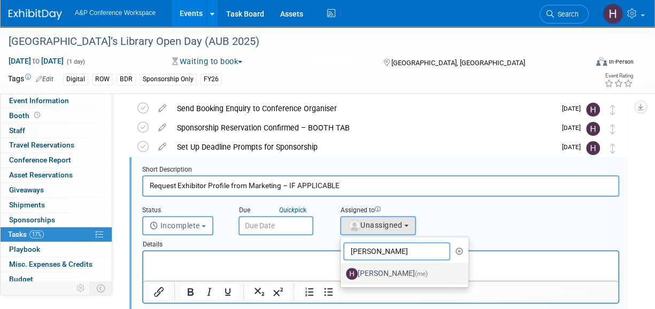
type input "hannah"
click at [368, 270] on label "Hannah Siegel (me)" at bounding box center [402, 273] width 112 height 17
click at [342, 270] on input "Hannah Siegel (me)" at bounding box center [338, 272] width 7 height 7
select select "f47d5110-dff9-4952-99f5-c640fdae2d00"
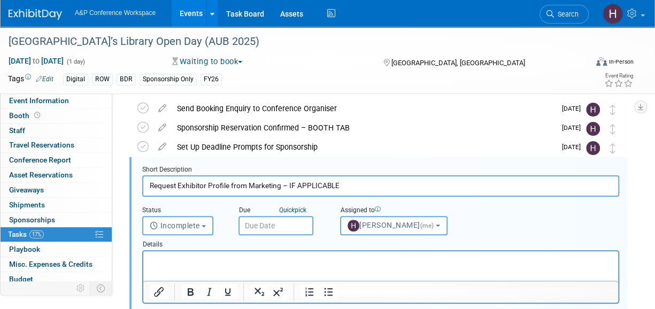
click at [275, 225] on input "text" at bounding box center [275, 225] width 75 height 19
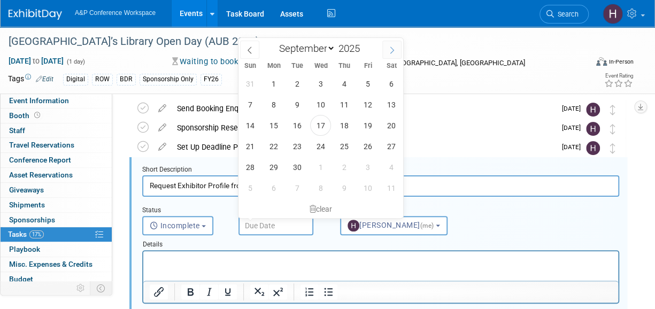
click at [385, 53] on span at bounding box center [391, 50] width 19 height 18
select select "10"
click at [361, 169] on span "28" at bounding box center [367, 167] width 21 height 21
type input "Nov 28, 2025"
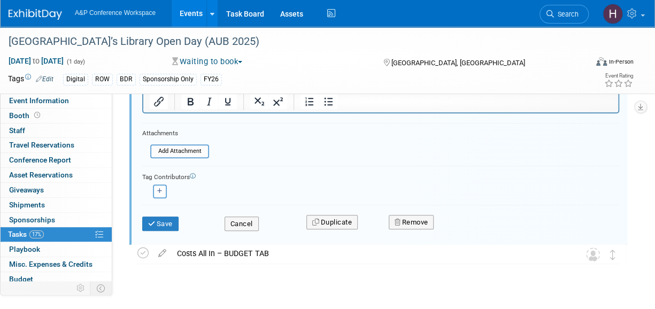
scroll to position [227, 0]
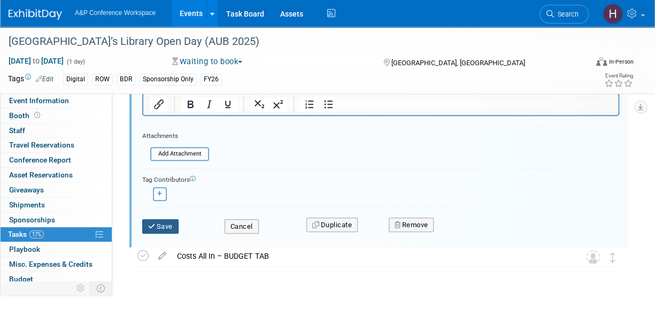
click at [174, 231] on button "Save" at bounding box center [160, 226] width 36 height 15
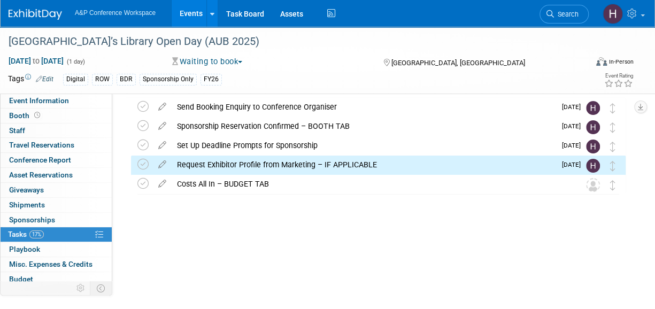
scroll to position [29, 0]
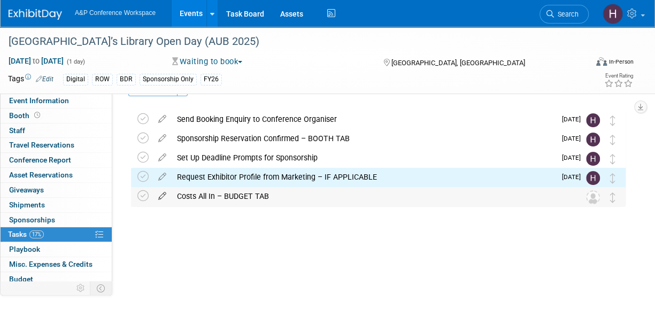
click at [158, 196] on icon at bounding box center [162, 193] width 19 height 13
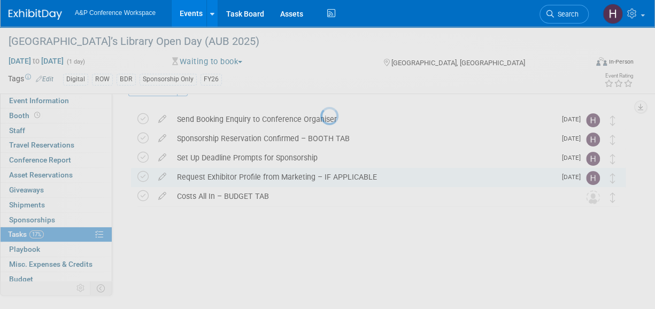
select select "8"
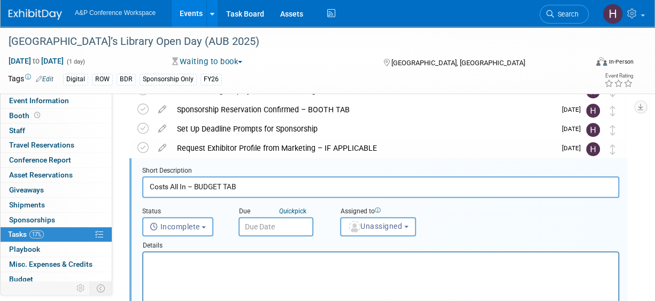
scroll to position [59, 0]
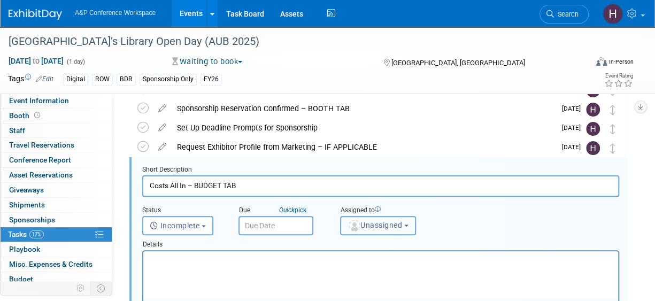
click at [368, 227] on span "Unassigned" at bounding box center [374, 225] width 55 height 9
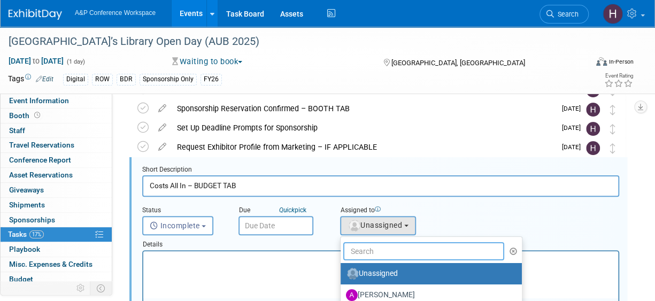
click at [358, 246] on input "text" at bounding box center [423, 251] width 161 height 18
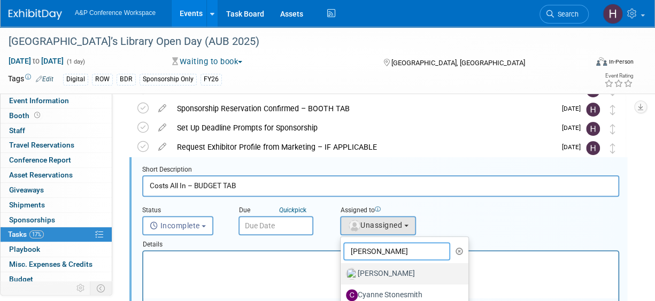
type input "anne"
click at [368, 273] on label "Anne Weston" at bounding box center [402, 273] width 112 height 17
click at [342, 273] on input "Anne Weston" at bounding box center [338, 272] width 7 height 7
select select "c29719a7-47ff-44fe-b37a-21211f595519"
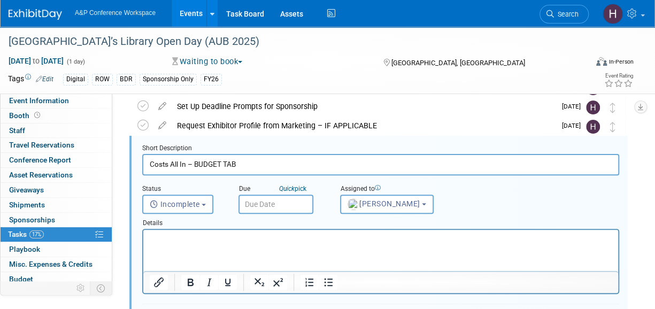
scroll to position [84, 0]
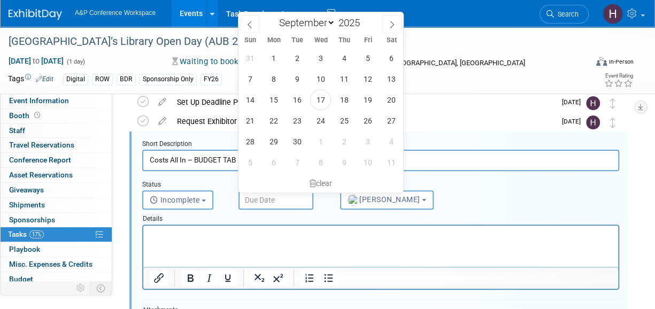
click at [270, 201] on input "text" at bounding box center [275, 199] width 75 height 19
click at [389, 17] on span at bounding box center [391, 24] width 19 height 18
select select "11"
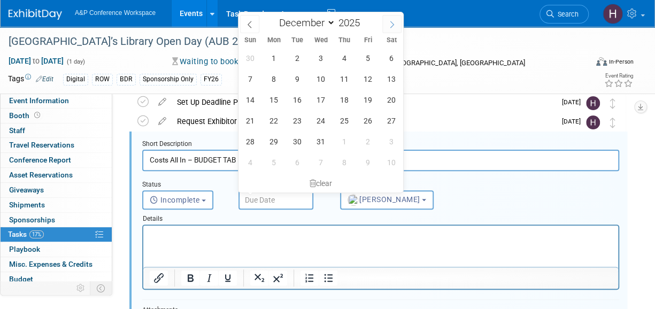
click at [389, 17] on span at bounding box center [391, 24] width 19 height 18
type input "2026"
click at [389, 17] on span at bounding box center [391, 24] width 19 height 18
select select "1"
click at [265, 140] on span "2" at bounding box center [273, 141] width 21 height 21
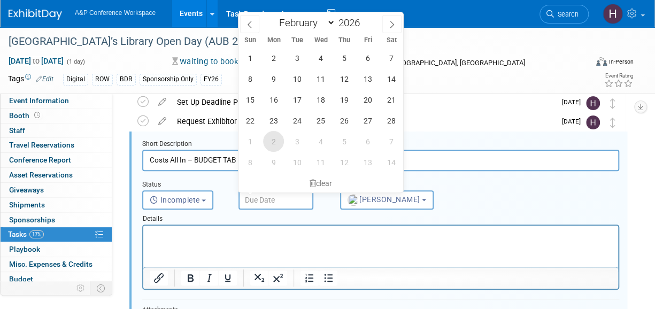
type input "Mar 2, 2026"
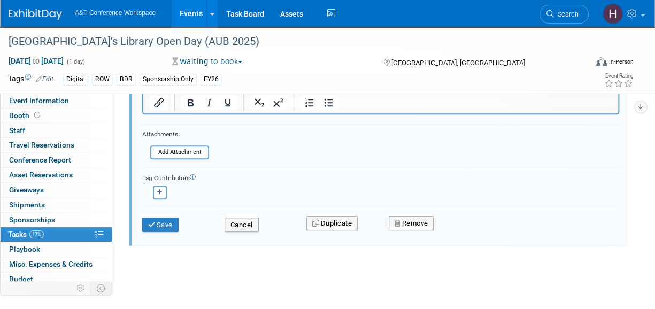
scroll to position [259, 0]
click at [159, 225] on button "Save" at bounding box center [160, 226] width 36 height 15
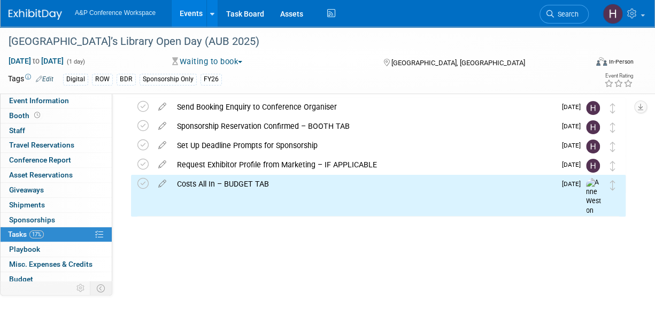
scroll to position [0, 0]
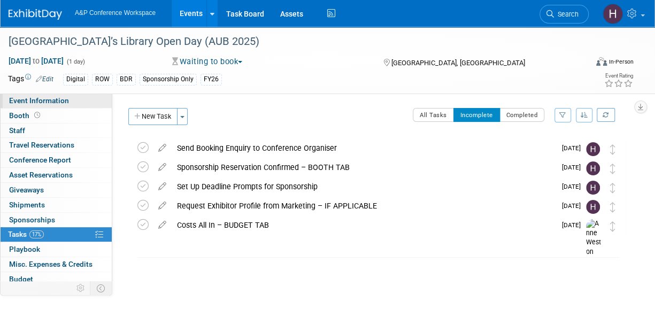
click at [34, 103] on span "Event Information" at bounding box center [39, 100] width 60 height 9
select select "Annual"
select select "Level 3"
select select "Sponsorship"
select select "Libraries"
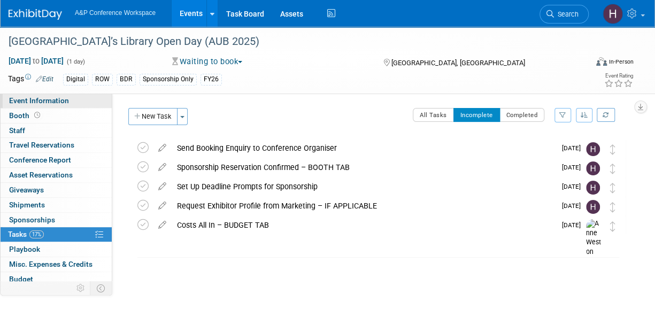
select select "Bloomsbury Digital Resources"
select select "Hannah Siegel"
select select "Michelle Kelly"
select select "BDR Product Awareness and Trial Generation​"
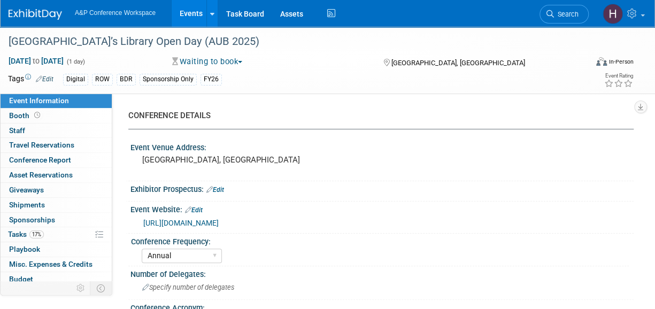
scroll to position [26, 0]
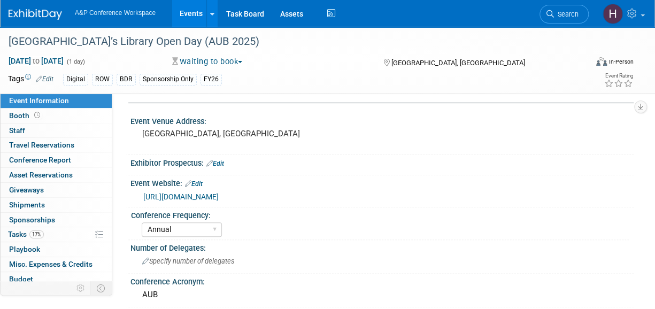
click at [197, 199] on link "https://aub.edu.lb.libcal.com/event/13943399" at bounding box center [180, 196] width 75 height 9
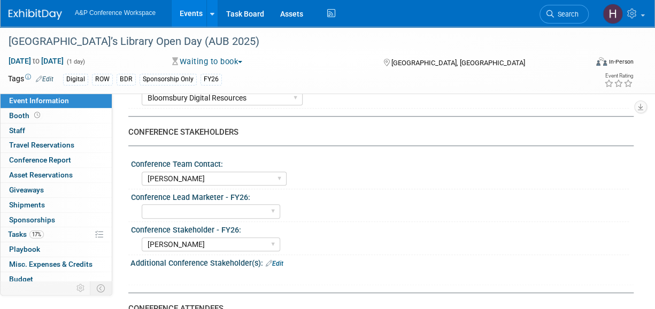
scroll to position [492, 0]
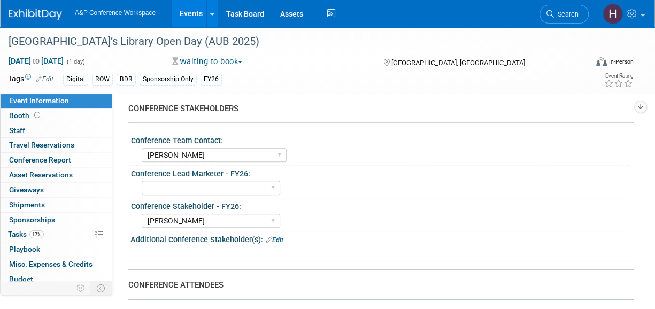
click at [606, 234] on div "Additional Conference Stakeholder(s): Edit" at bounding box center [381, 238] width 503 height 14
click at [39, 232] on span "17%" at bounding box center [36, 234] width 14 height 8
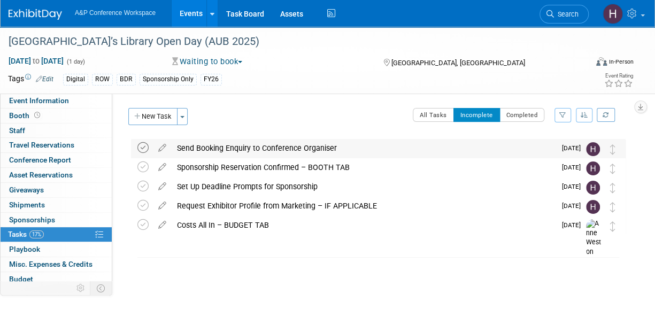
click at [144, 151] on icon at bounding box center [142, 147] width 11 height 11
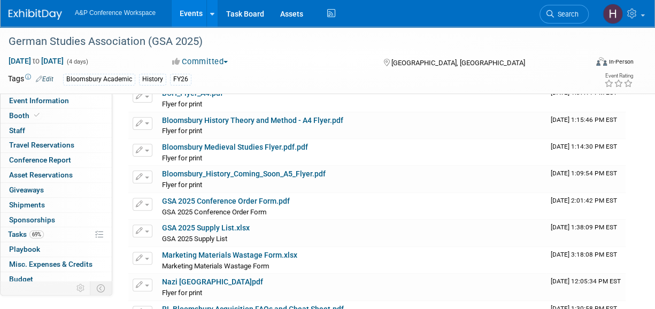
scroll to position [47, 0]
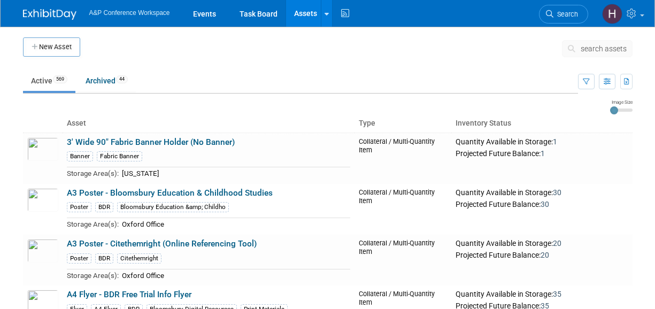
click at [590, 44] on span "search assets" at bounding box center [603, 48] width 46 height 9
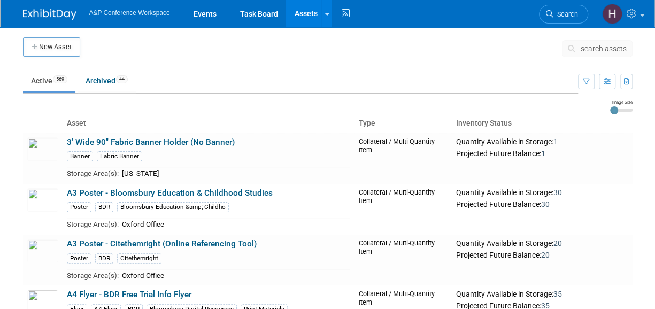
type input "a"
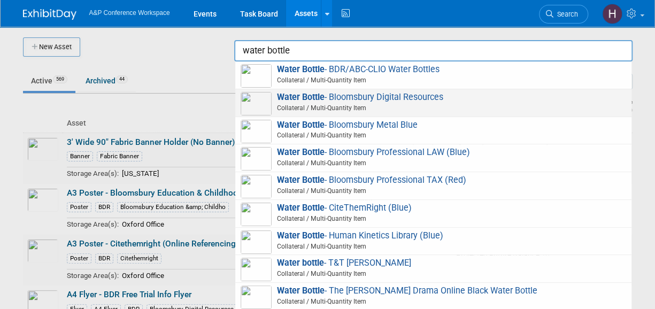
scroll to position [1, 0]
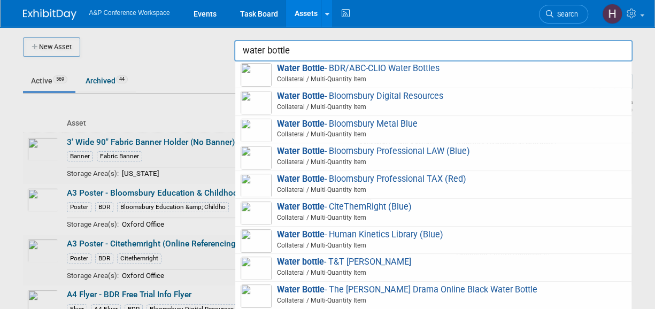
drag, startPoint x: 297, startPoint y: 46, endPoint x: 169, endPoint y: 26, distance: 129.9
click at [169, 26] on body "A&P Conference Workspace Events Task Board Assets New Asset Search Assets Bulk …" at bounding box center [327, 154] width 655 height 309
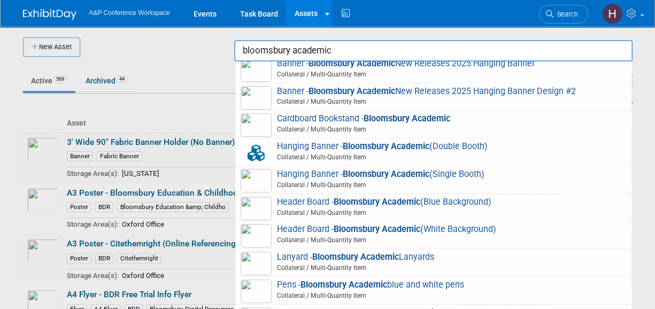
scroll to position [0, 0]
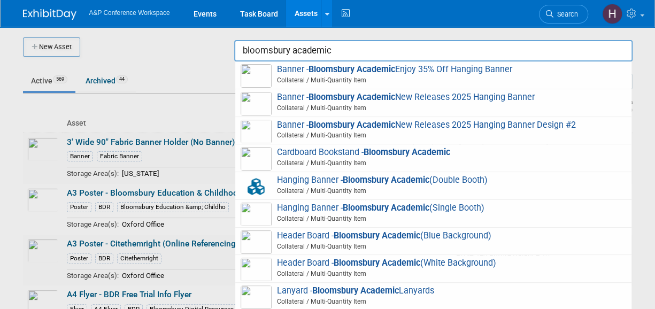
type input "bloomsbury academic"
